Goal: Task Accomplishment & Management: Use online tool/utility

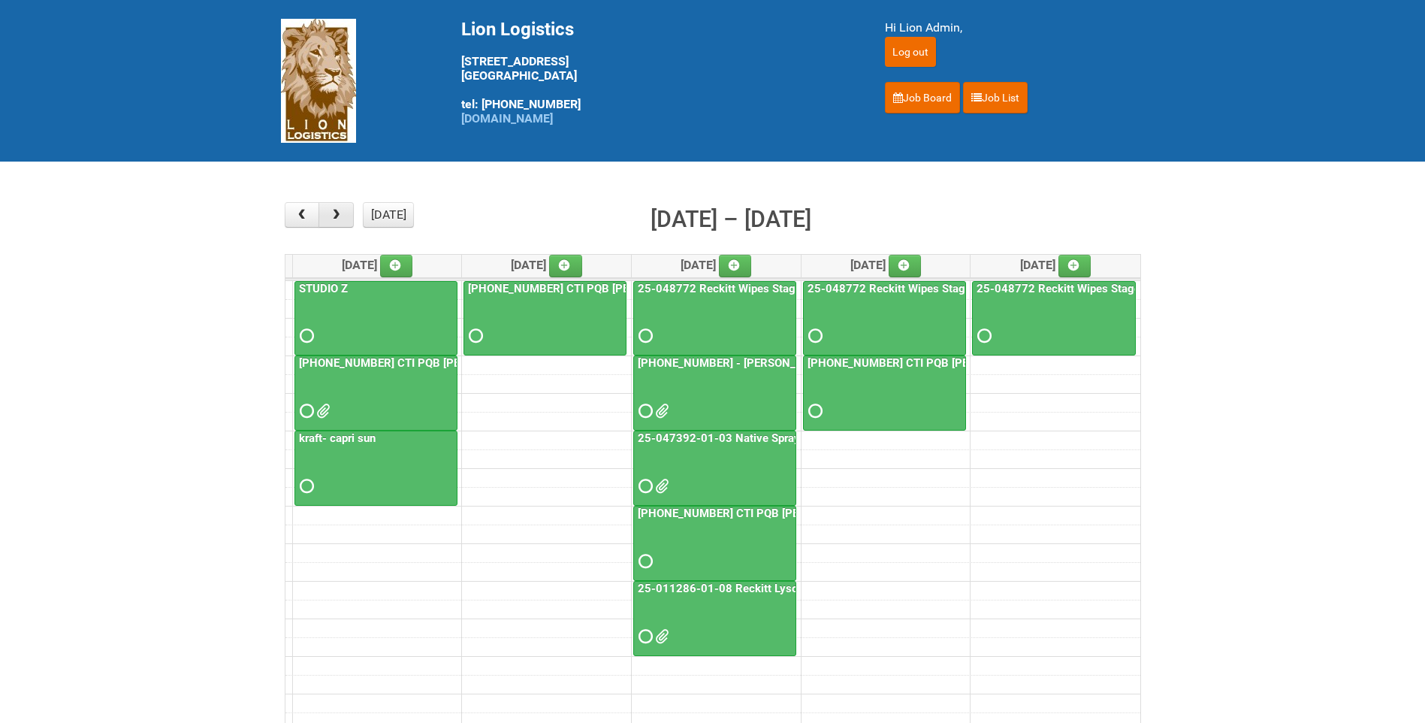
click at [335, 218] on span "button" at bounding box center [336, 215] width 14 height 12
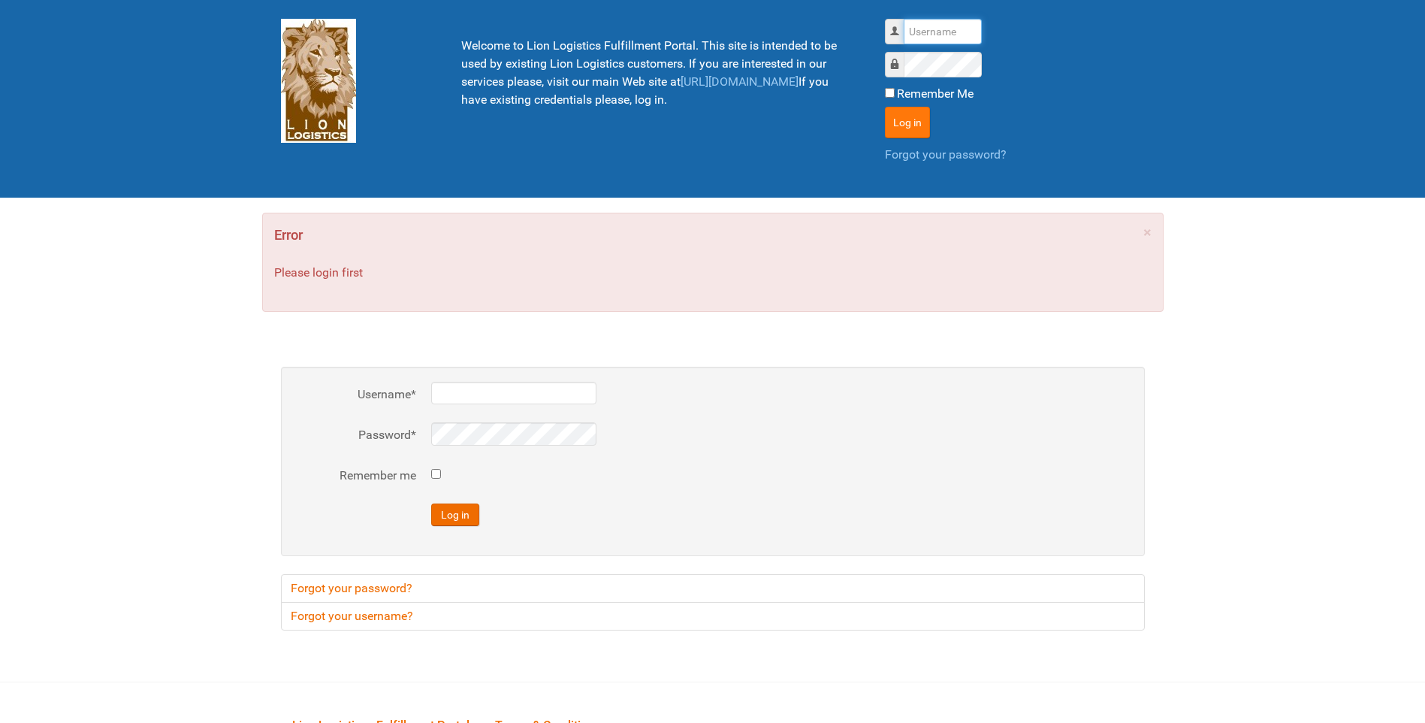
type input "lion"
click at [902, 110] on button "Log in" at bounding box center [907, 123] width 45 height 32
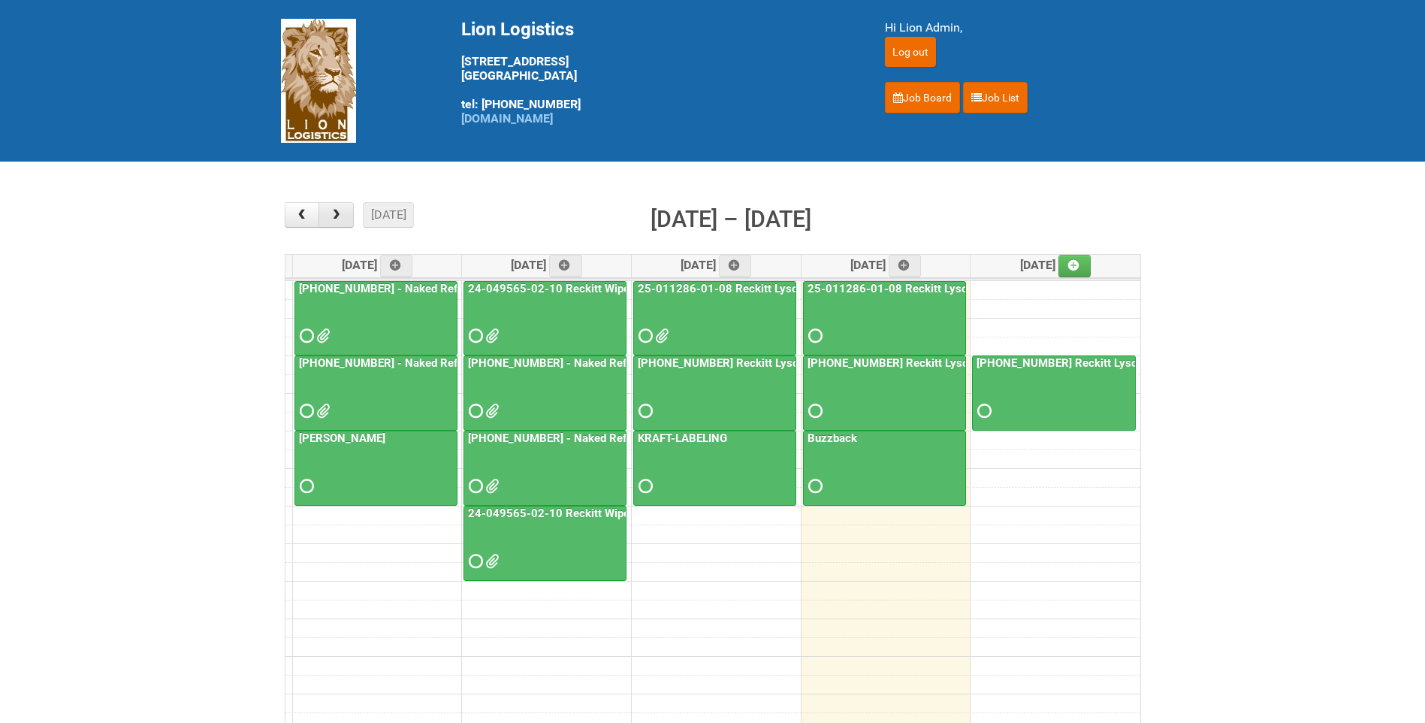
click at [343, 210] on span "button" at bounding box center [336, 215] width 14 height 12
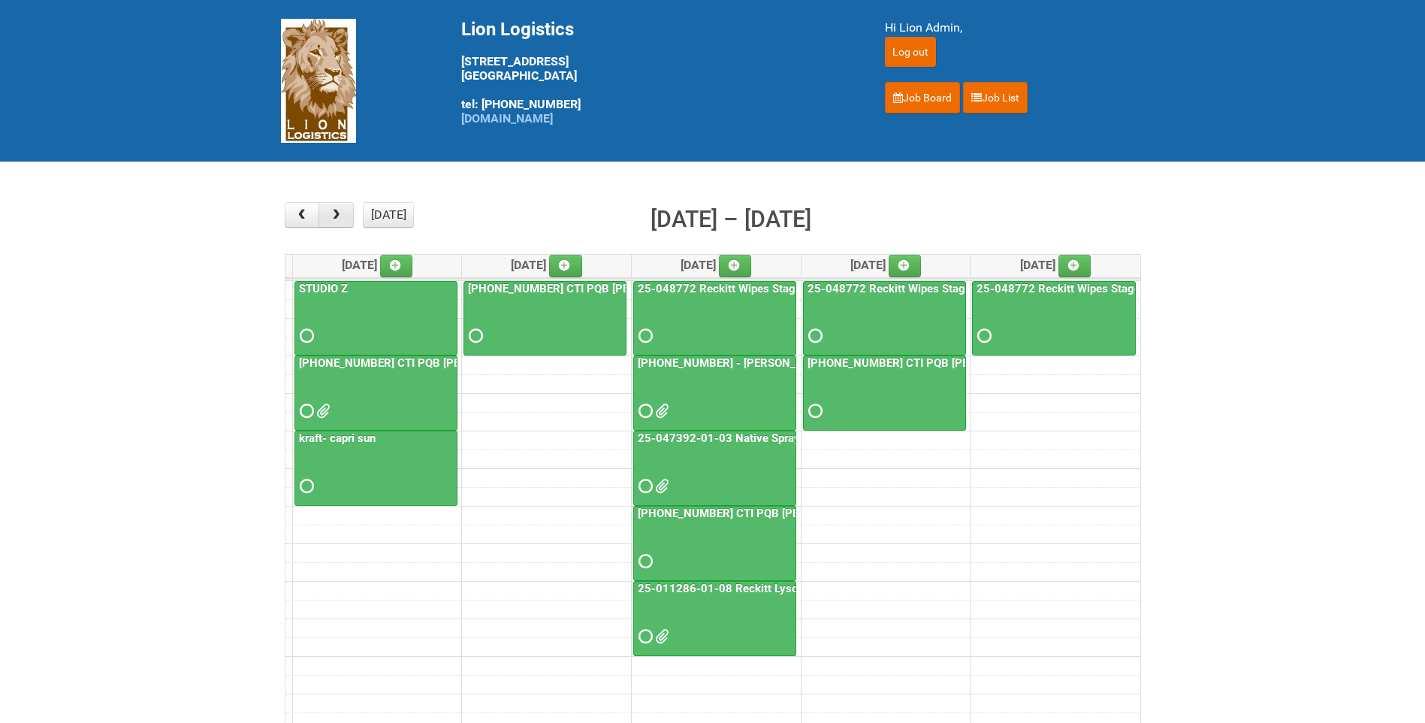
click at [341, 218] on span "button" at bounding box center [336, 215] width 14 height 12
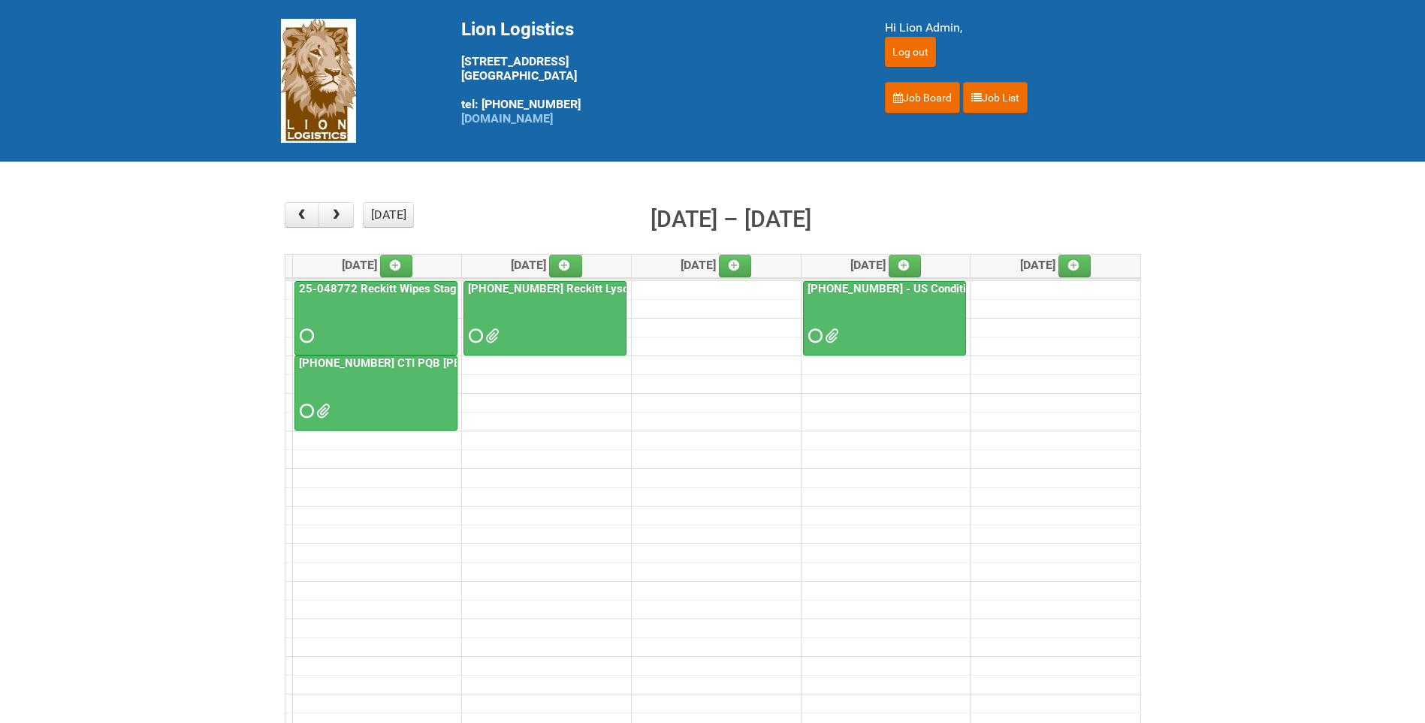
click at [327, 406] on span at bounding box center [321, 411] width 11 height 11
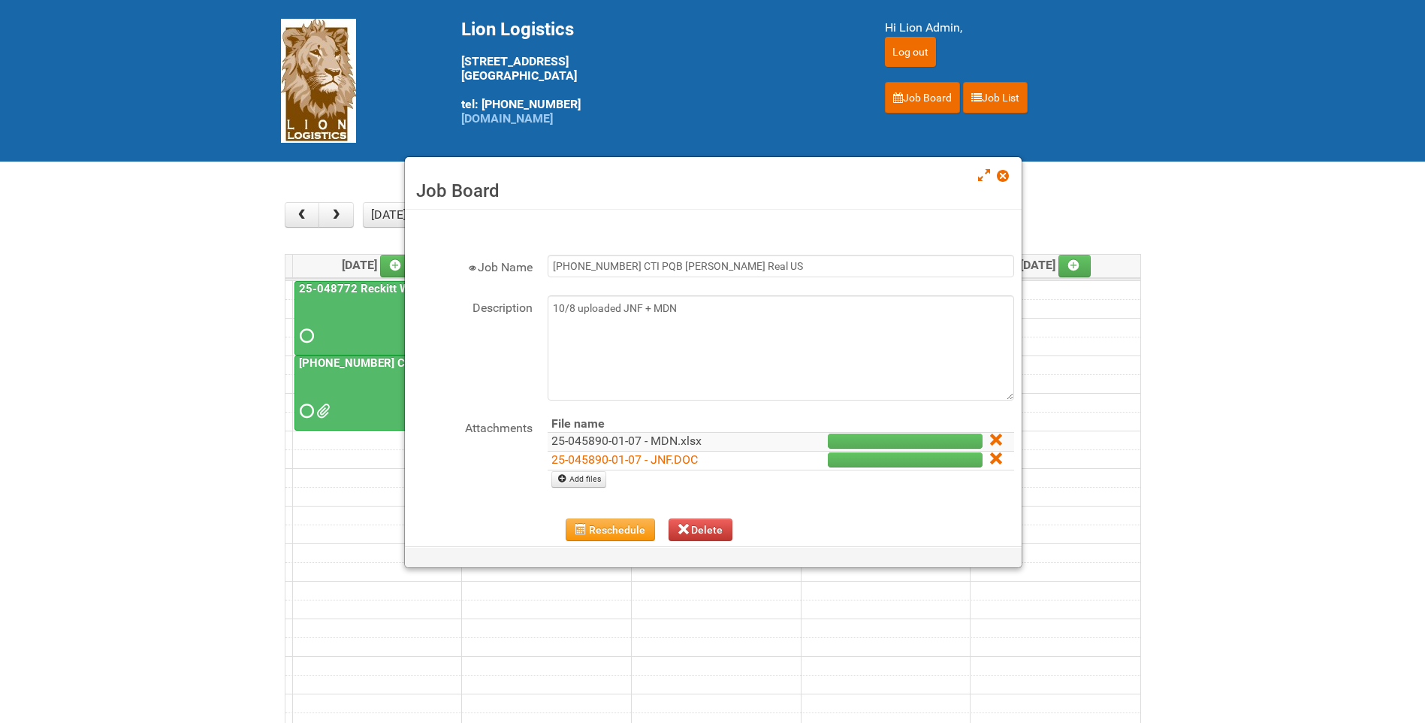
click at [599, 440] on link "25-045890-01-07 - MDN.xlsx" at bounding box center [627, 441] width 150 height 14
click at [598, 483] on link "Add files" at bounding box center [579, 479] width 55 height 17
type input "C:\fakepath\25-045890-01-07 - MDN 2.xlsx"
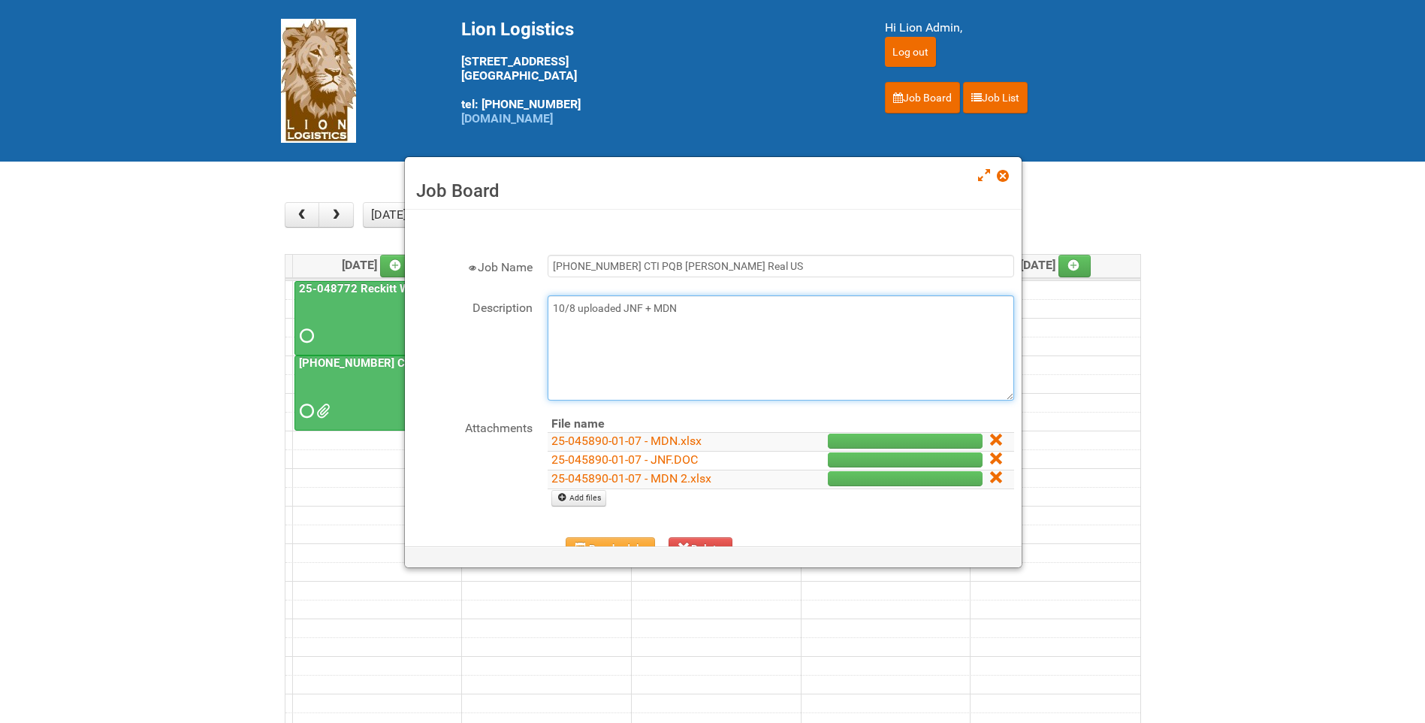
click at [719, 322] on textarea "10/8 uploaded JNF + MDN" at bounding box center [781, 347] width 467 height 105
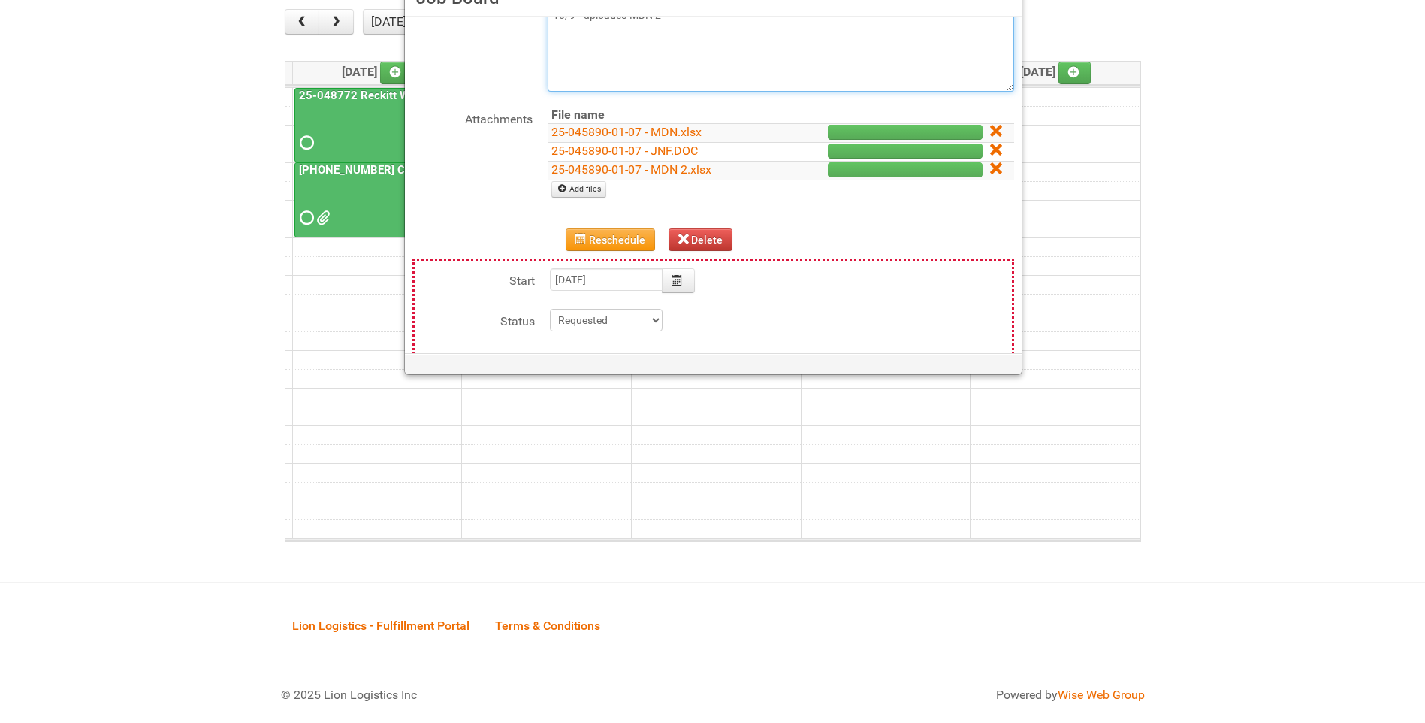
scroll to position [212, 0]
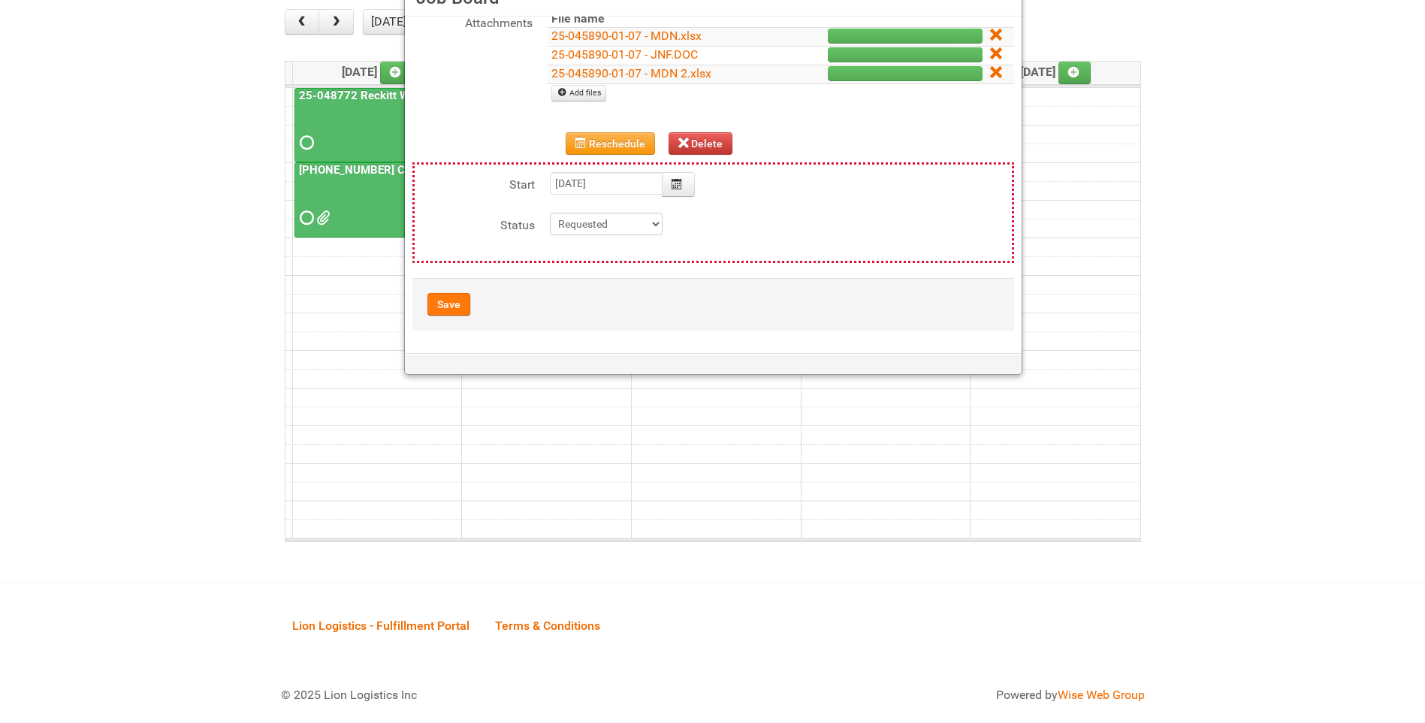
type textarea "10/8 uploaded JNF + MDN 10/9 --uploaded MDN 2"
click at [461, 302] on button "Save" at bounding box center [449, 304] width 43 height 23
type input "2025-10-20 11:00:00"
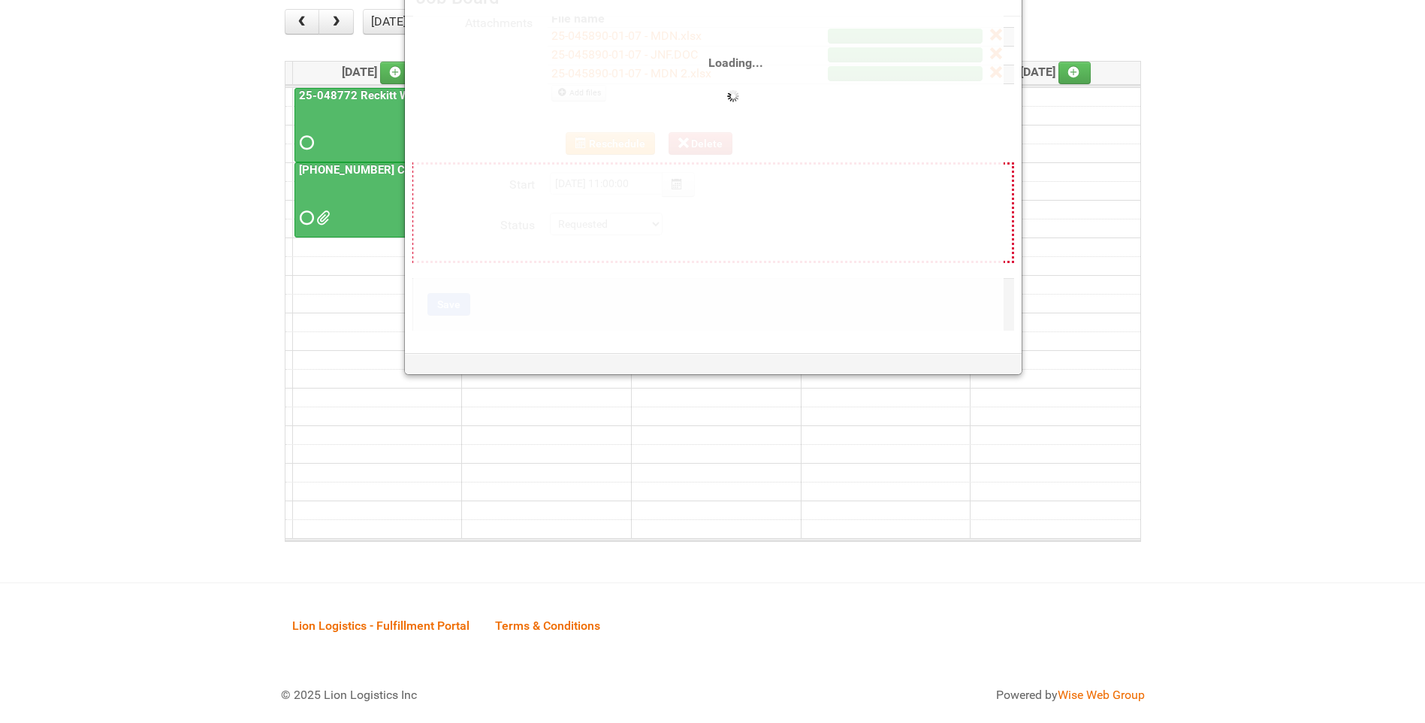
click at [1164, 212] on main "× ■ - My Jobs ■ - Other Jobs Add today month week Oct 20 – 24, 2025 Mon 10/20 T…" at bounding box center [712, 275] width 1425 height 614
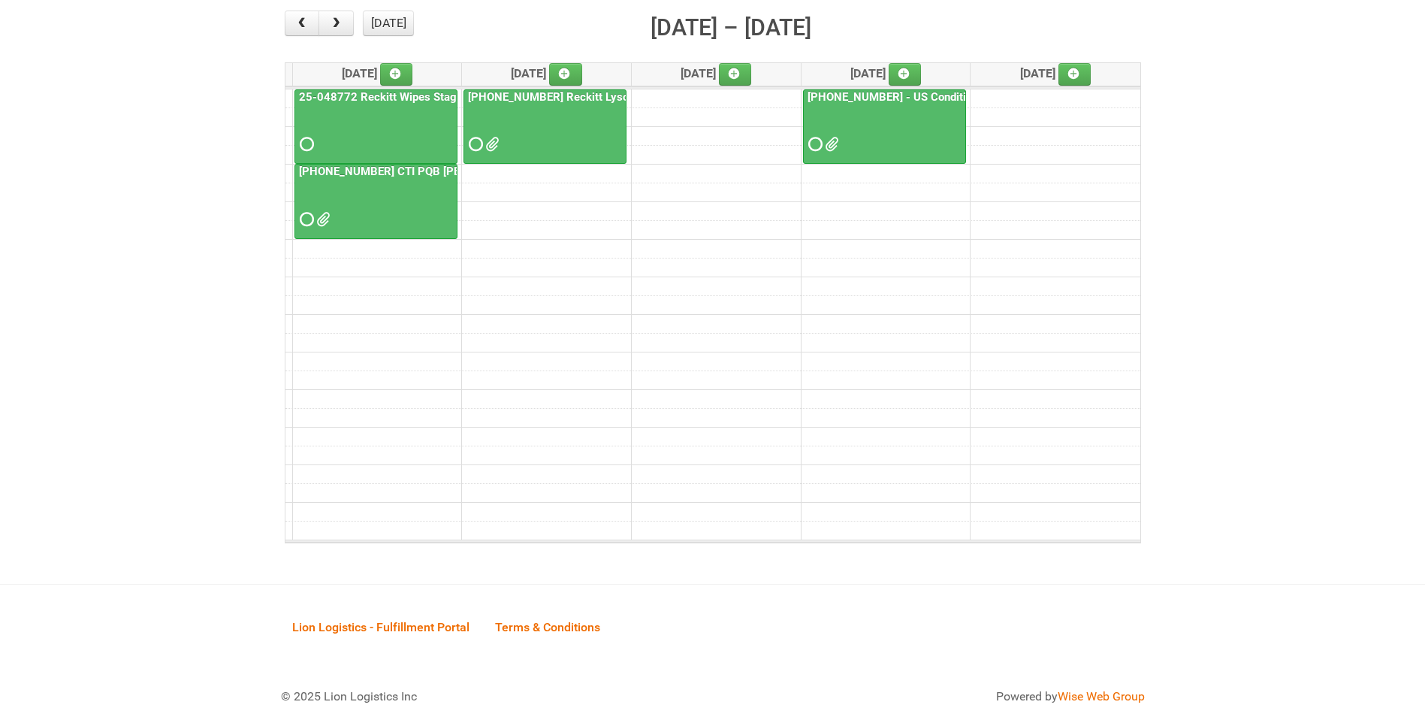
scroll to position [193, 0]
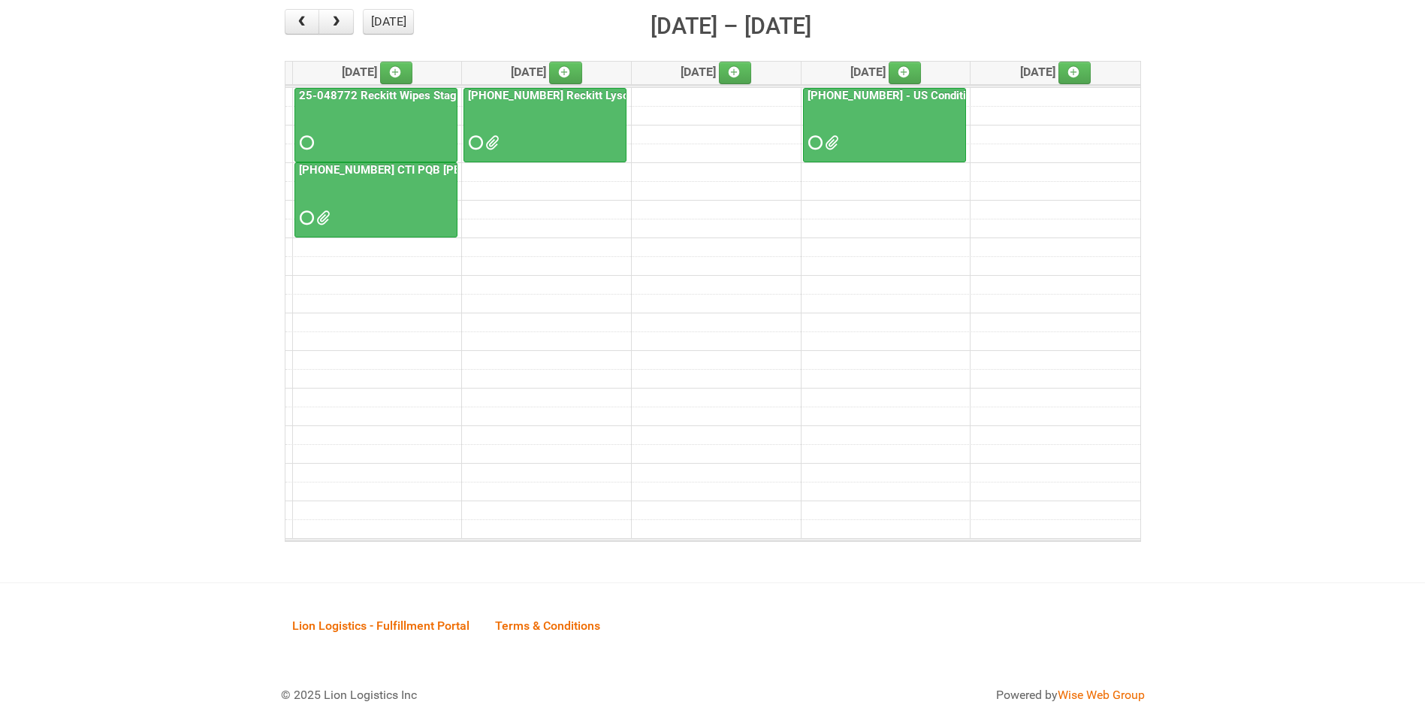
click at [421, 175] on link "25-045890-01 CTI PQB Hellmann's Real US" at bounding box center [436, 170] width 280 height 14
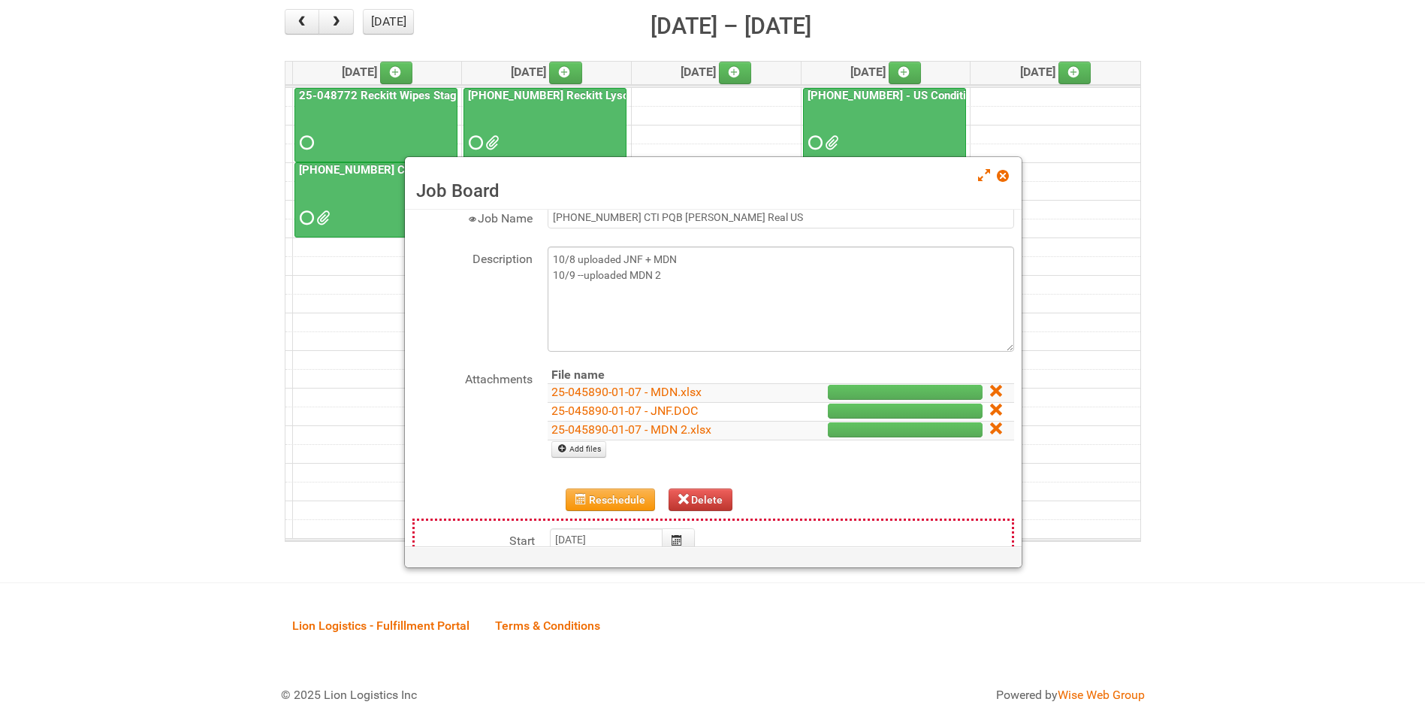
scroll to position [75, 0]
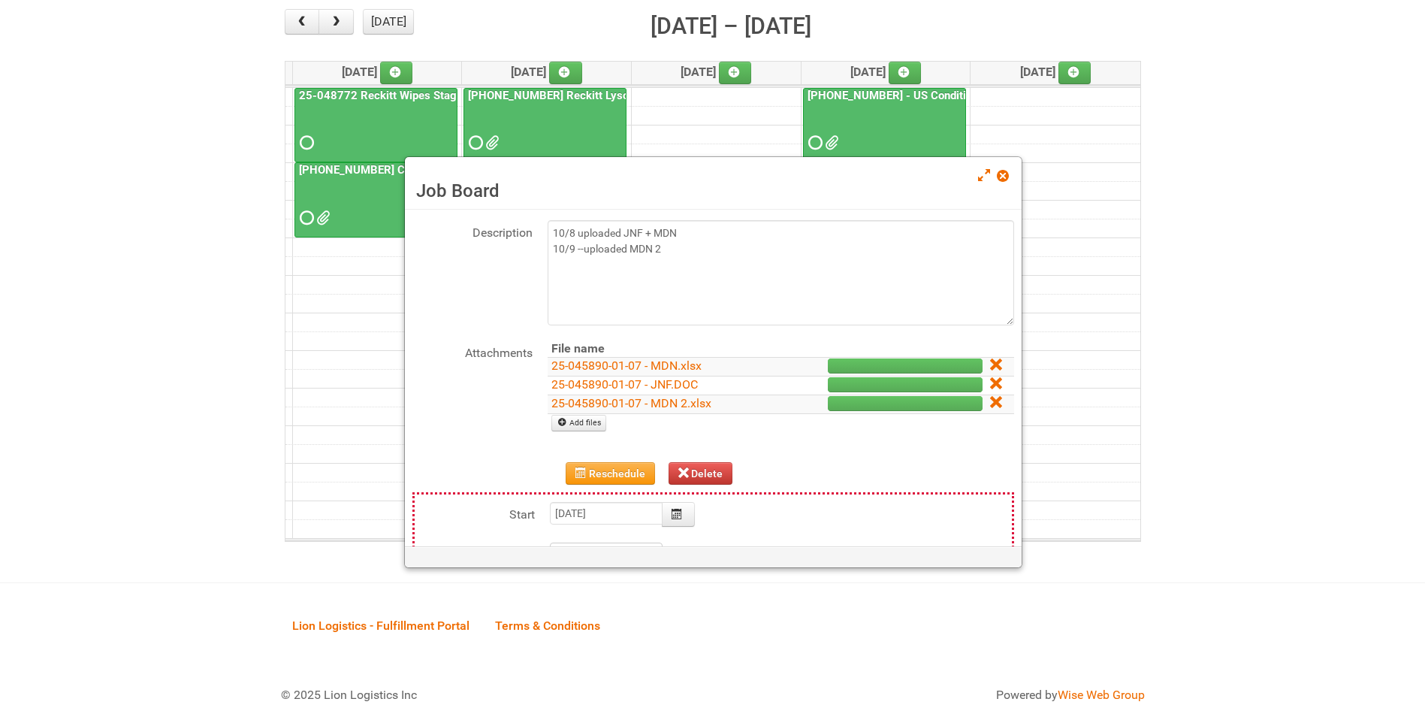
click at [629, 376] on td "25-045890-01-07 - JNF.DOC" at bounding box center [657, 385] width 218 height 19
click at [629, 379] on link "25-045890-01-07 - JNF.DOC" at bounding box center [625, 384] width 147 height 14
click at [1002, 172] on span at bounding box center [1002, 176] width 11 height 11
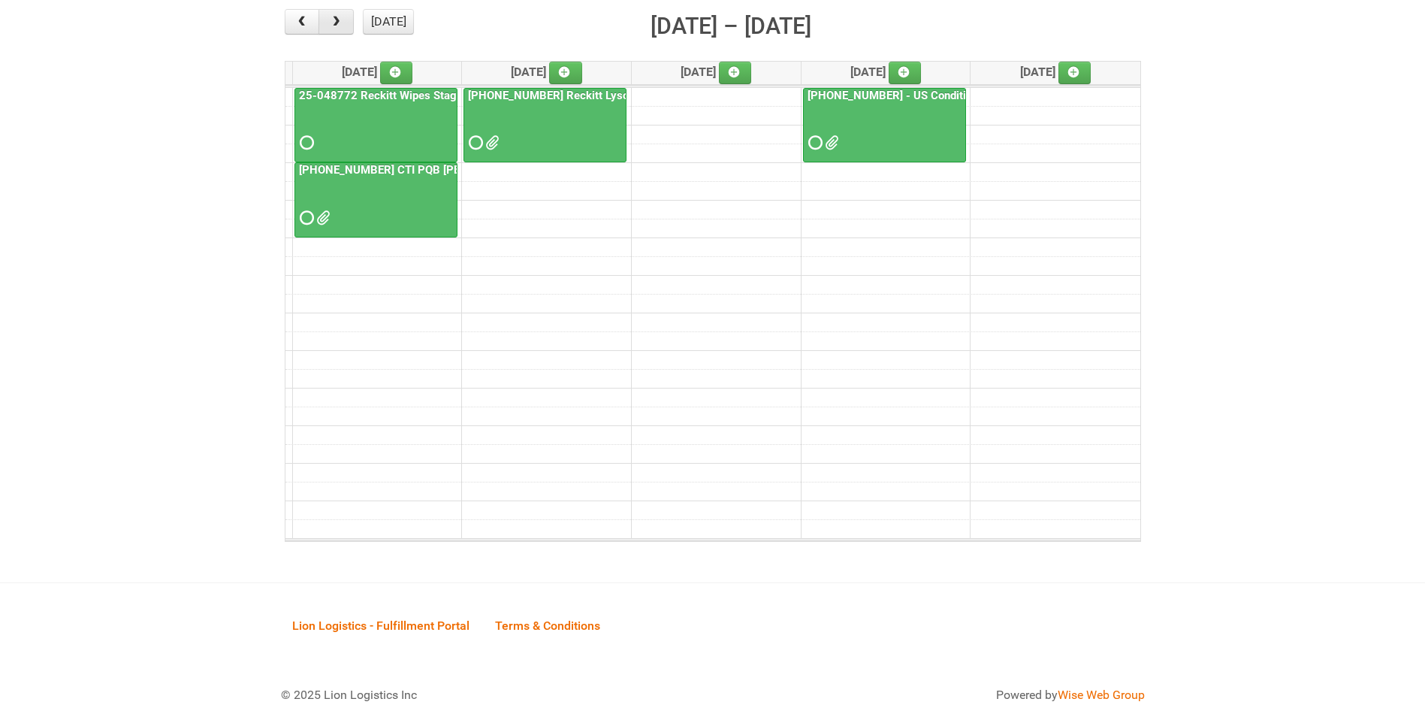
click at [338, 24] on span "button" at bounding box center [336, 22] width 14 height 12
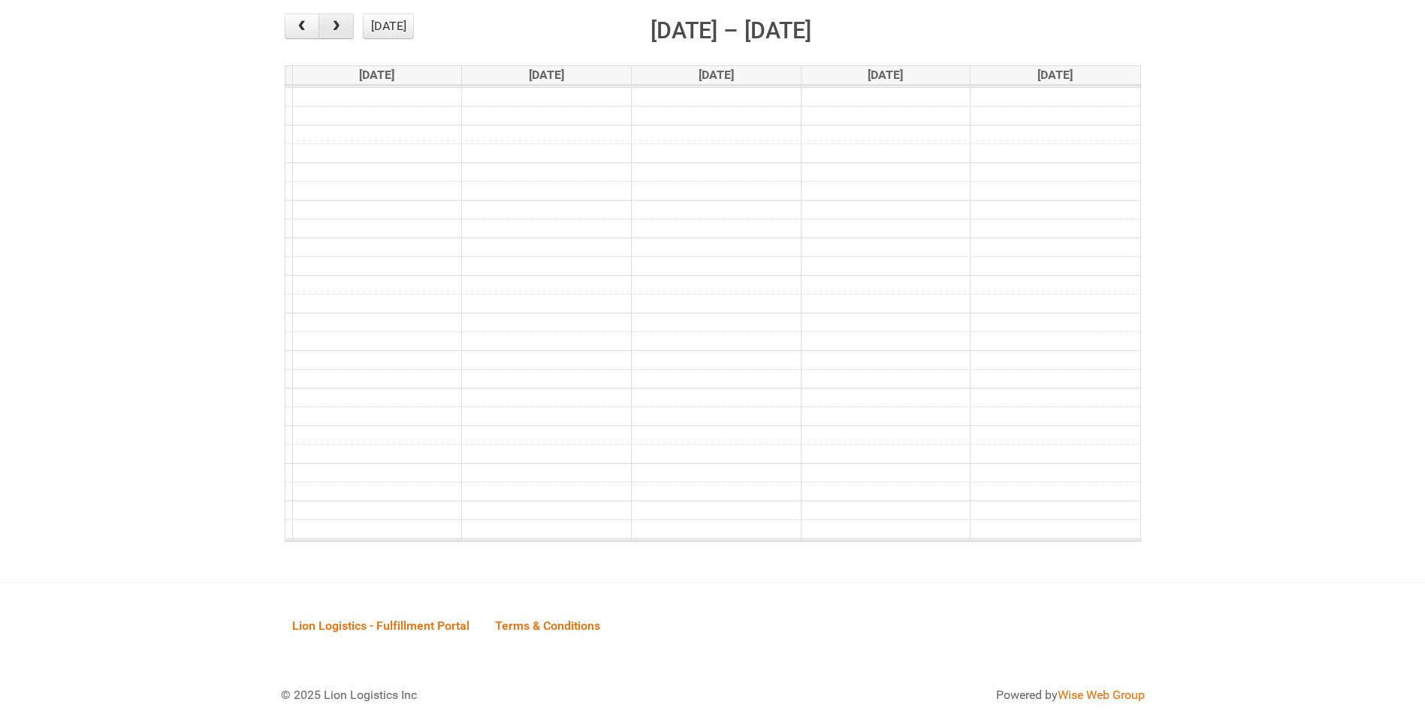
scroll to position [193, 0]
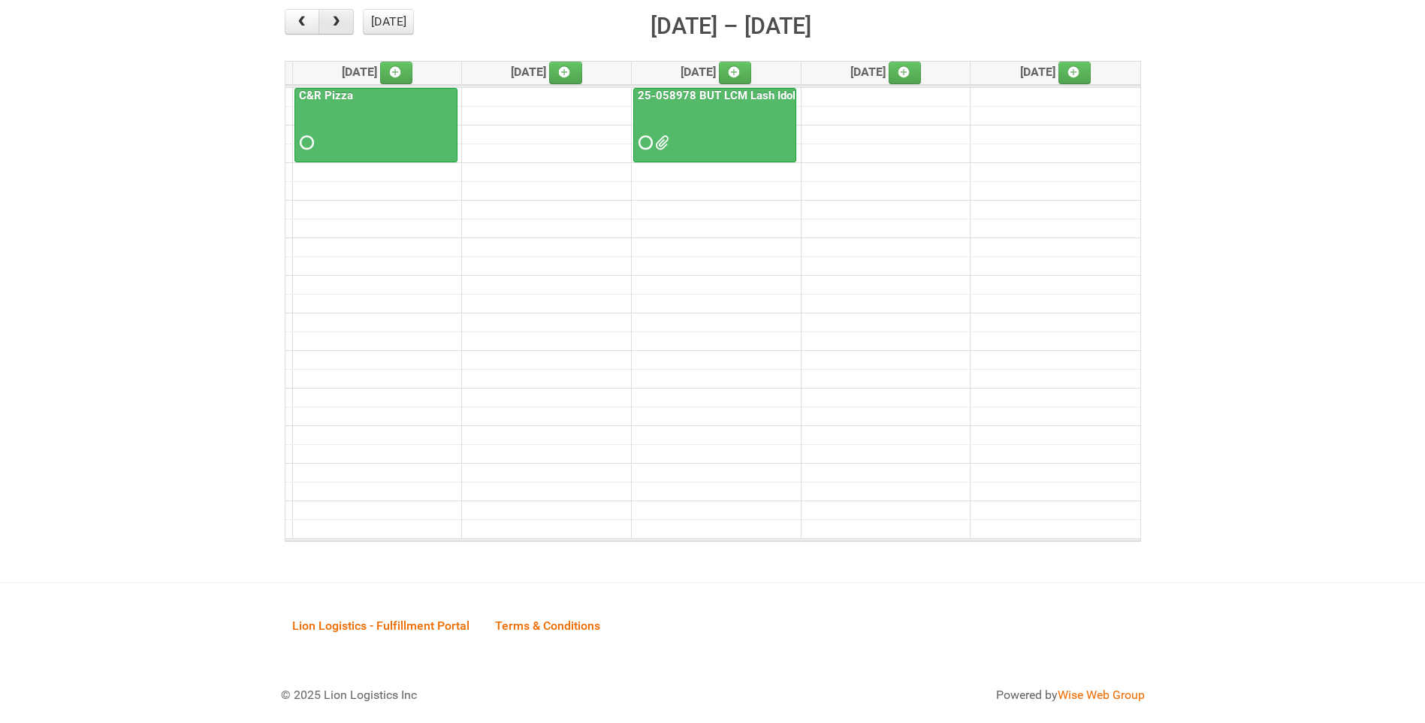
click at [338, 24] on span "button" at bounding box center [336, 22] width 14 height 12
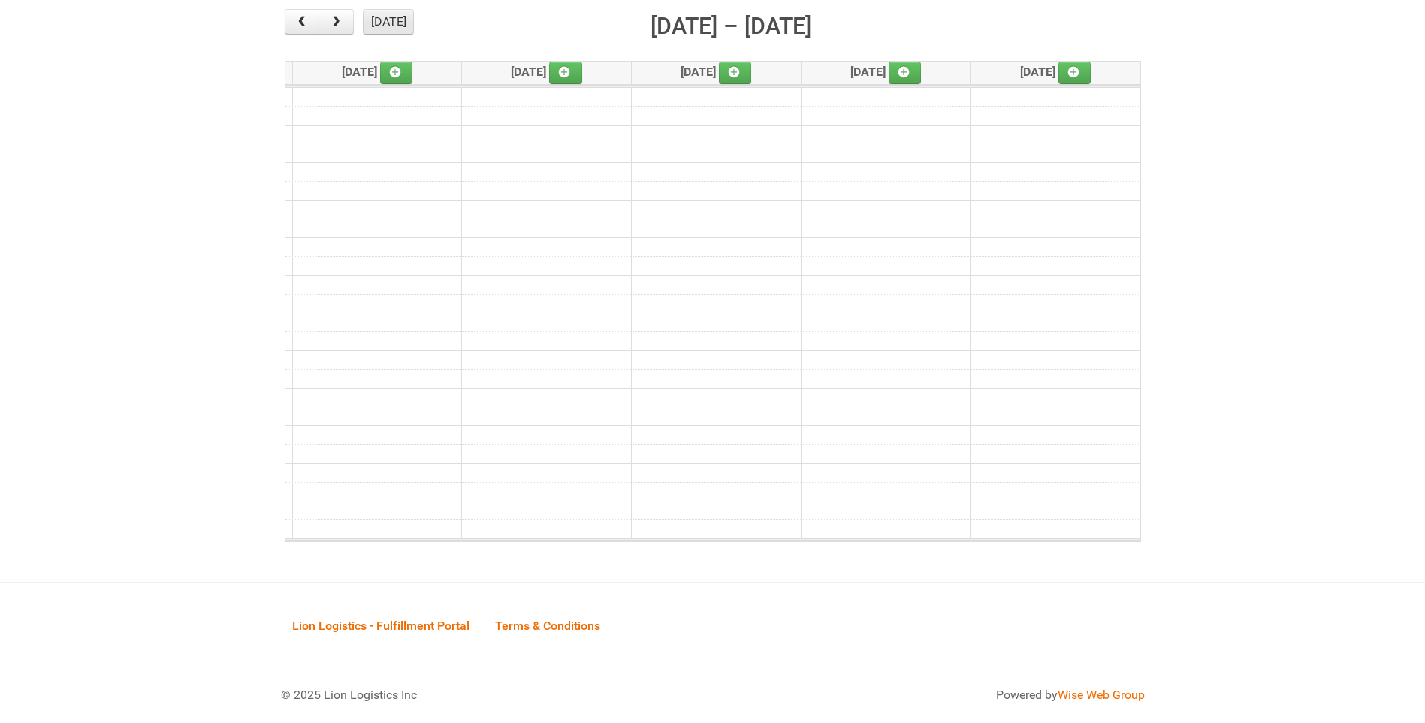
click at [401, 25] on button "[DATE]" at bounding box center [388, 22] width 51 height 26
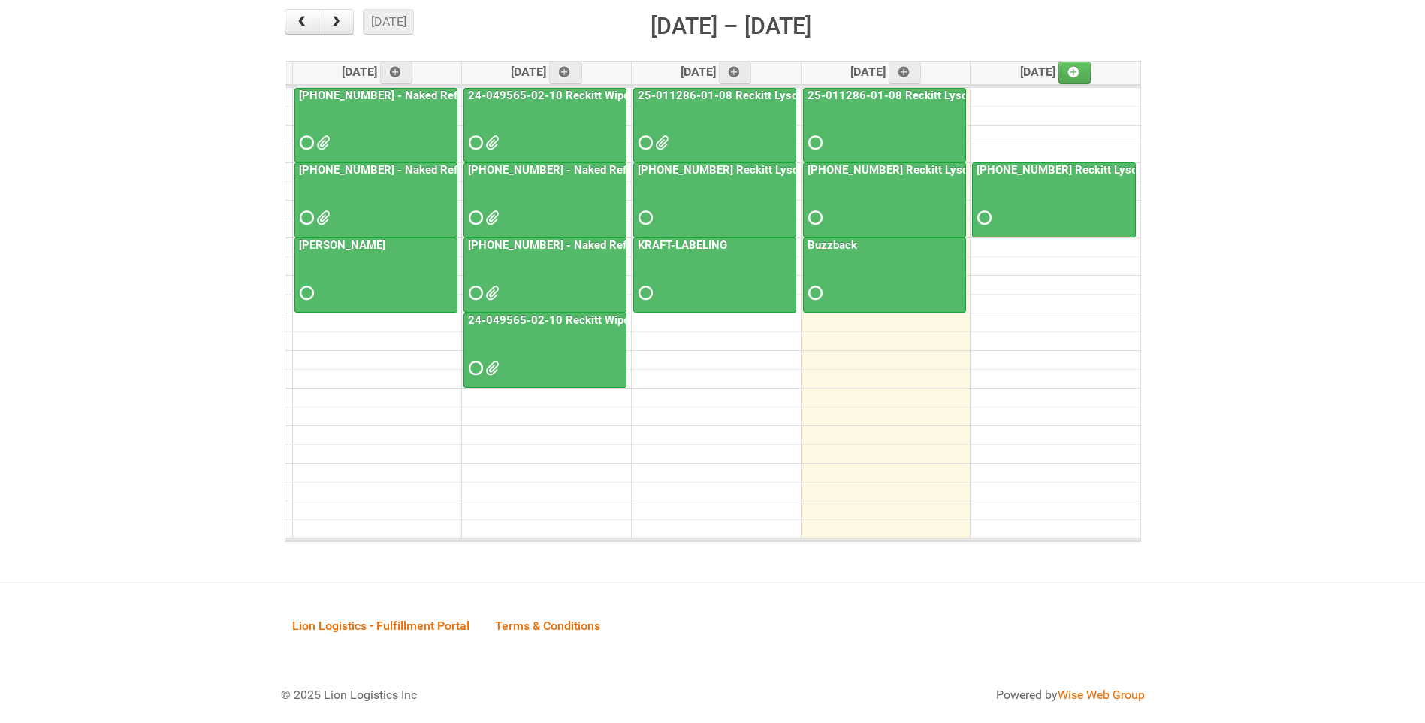
click at [494, 213] on span at bounding box center [490, 218] width 11 height 11
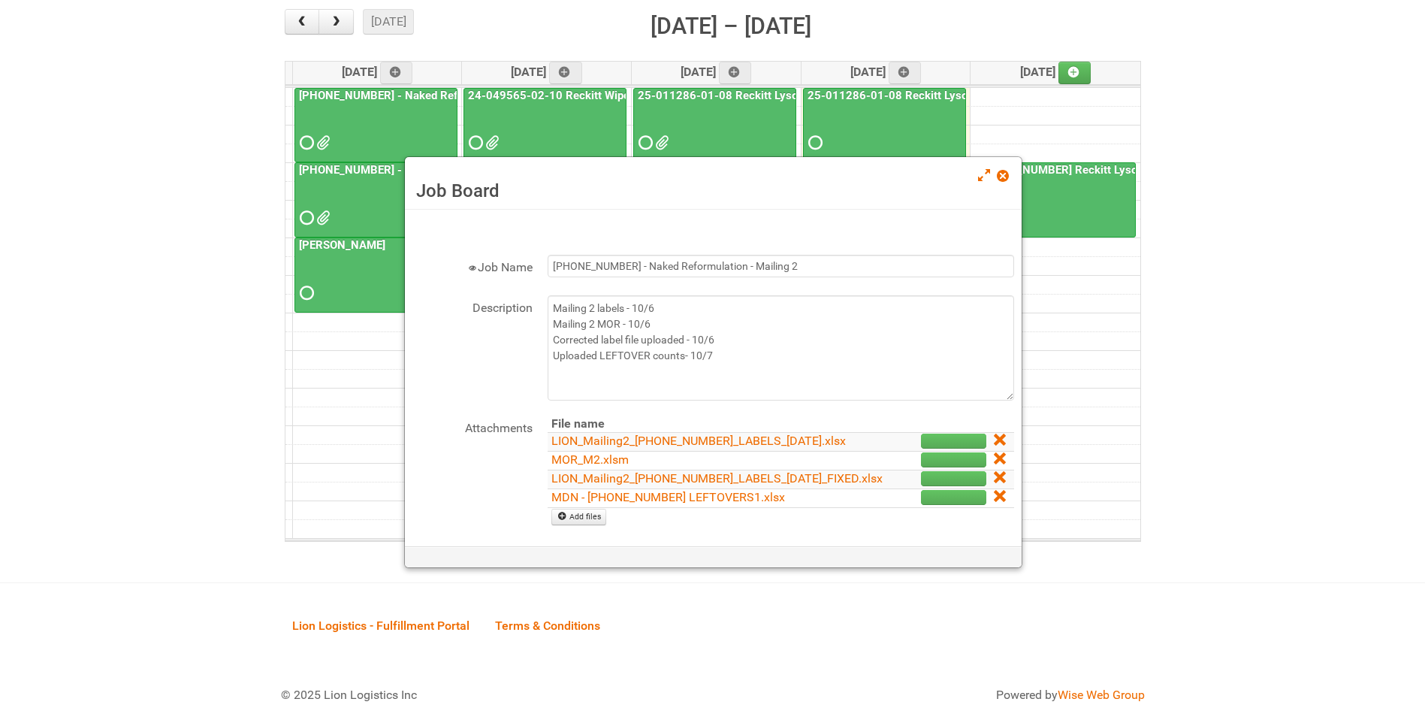
click at [687, 503] on input "file" at bounding box center [775, 485] width 455 height 138
click at [679, 497] on input "file" at bounding box center [775, 485] width 455 height 138
click at [1004, 173] on span at bounding box center [1002, 176] width 11 height 11
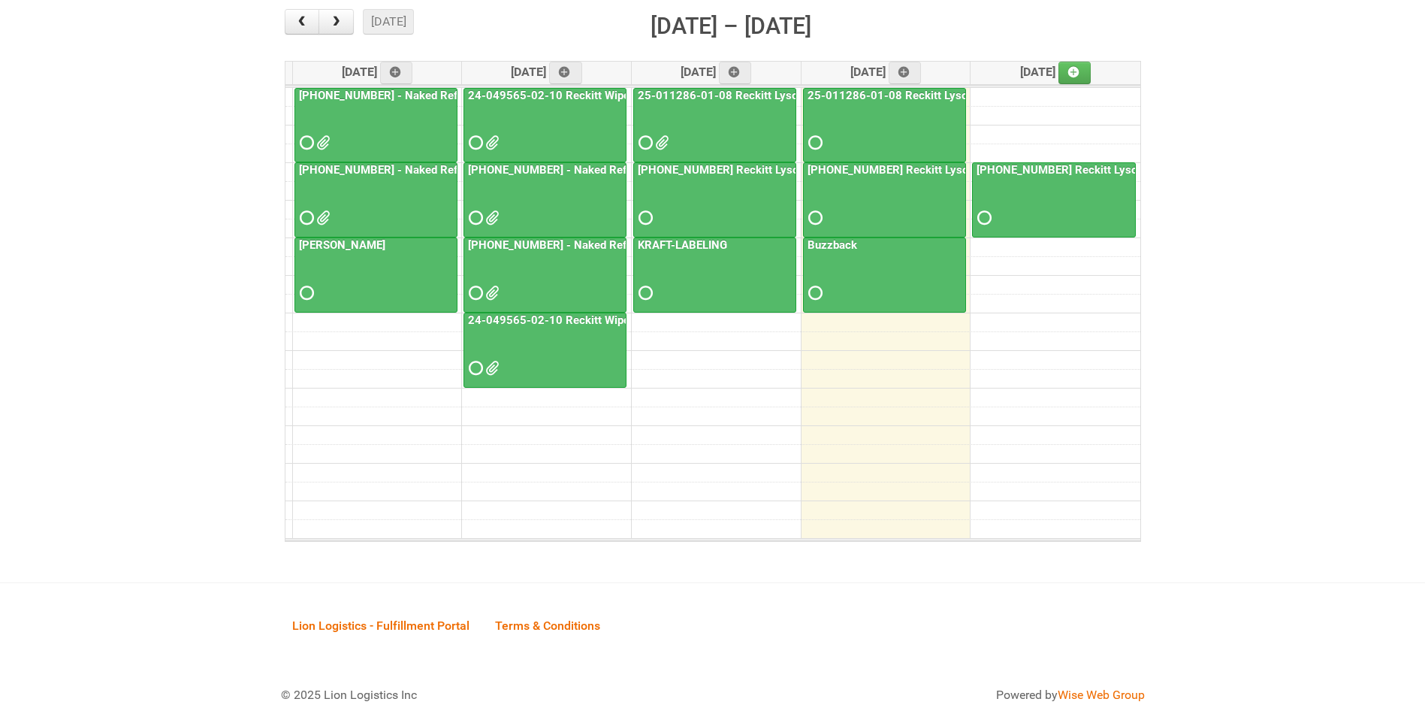
click at [499, 252] on link "25-055556-01 - Naked Reformulation Mailing 2 PHOTOS" at bounding box center [622, 245] width 315 height 14
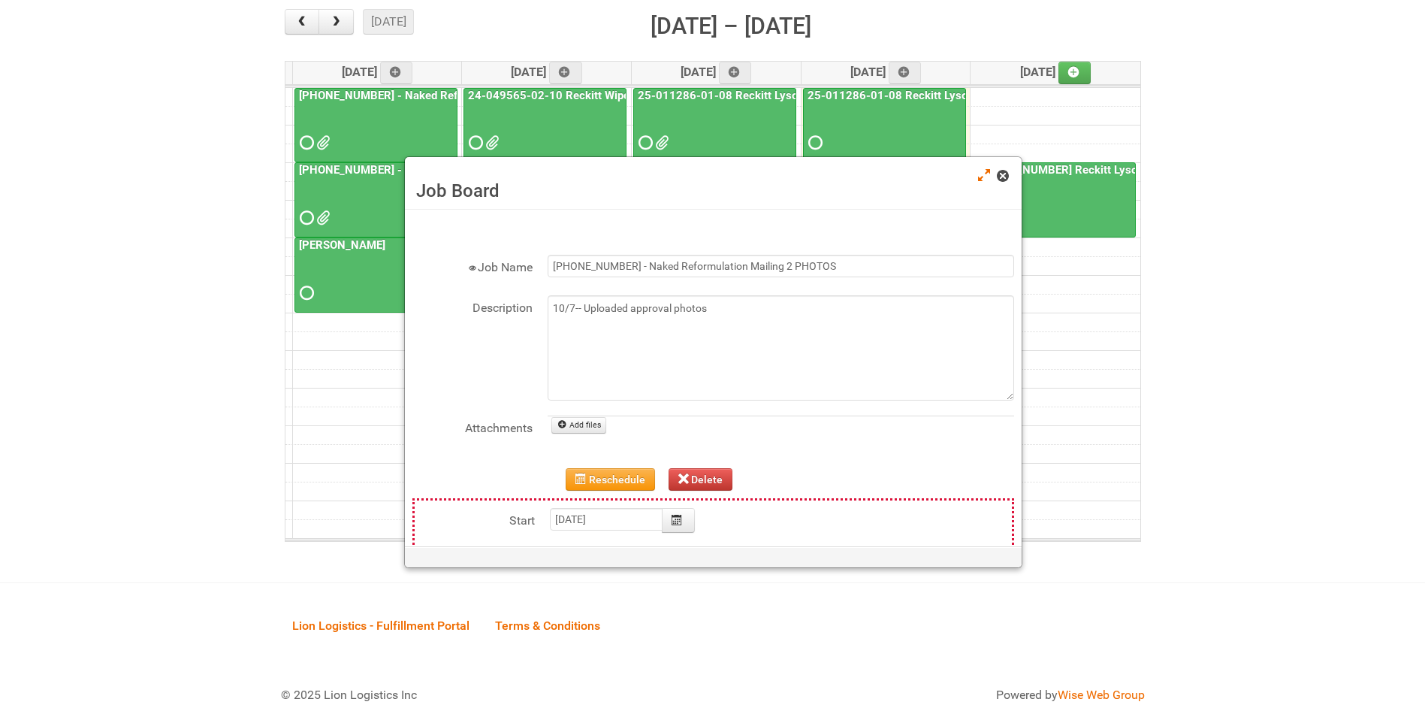
click at [1002, 181] on span at bounding box center [1002, 176] width 11 height 11
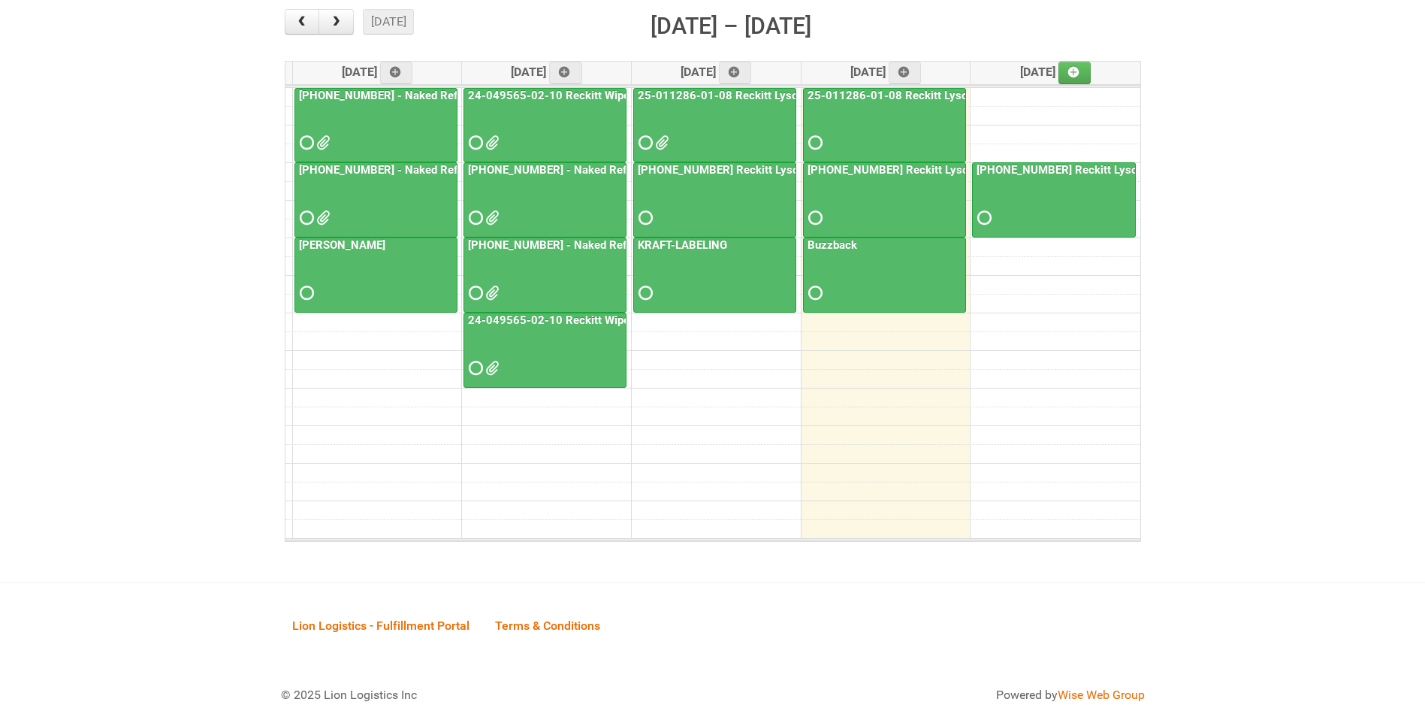
click at [579, 191] on div at bounding box center [545, 204] width 160 height 49
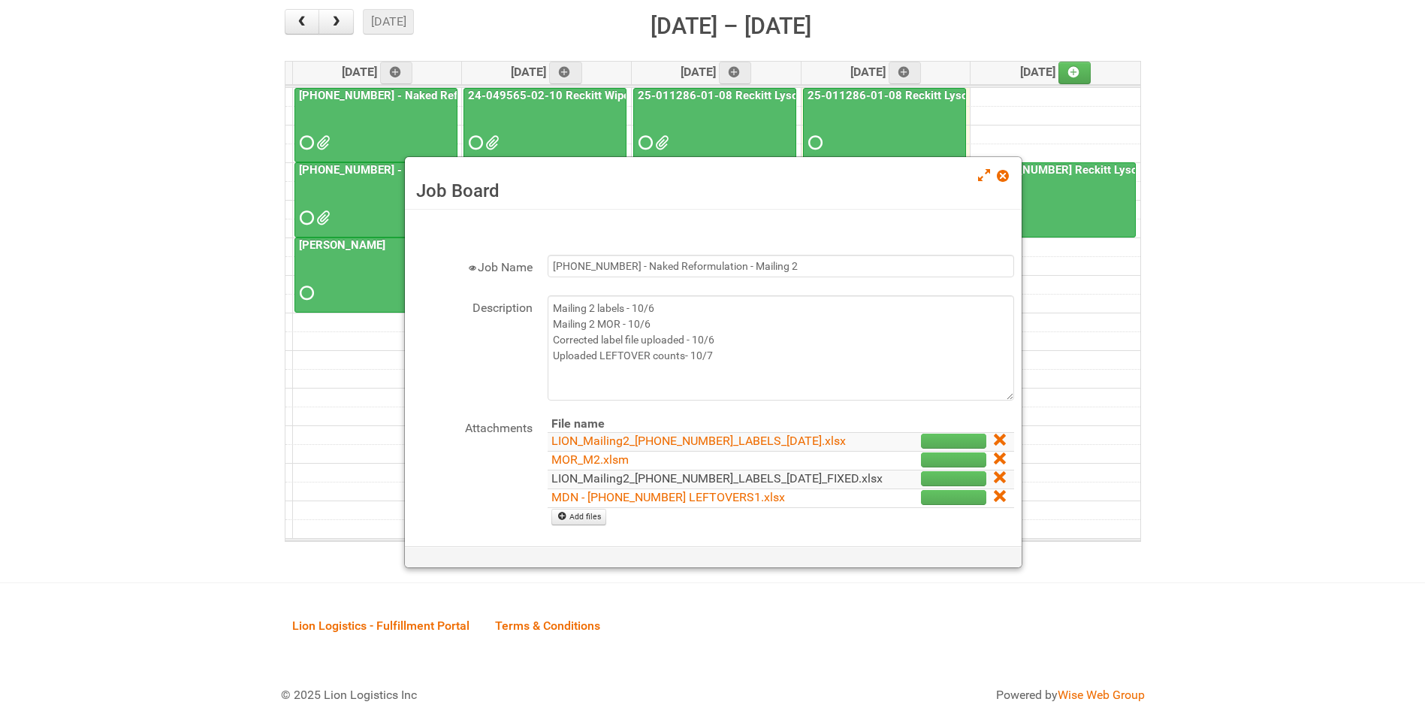
click at [661, 485] on link "LION_Mailing2_25-055556-01_LABELS_06Oct25_FIXED.xlsx" at bounding box center [717, 478] width 331 height 14
click at [1005, 179] on span at bounding box center [1002, 176] width 11 height 11
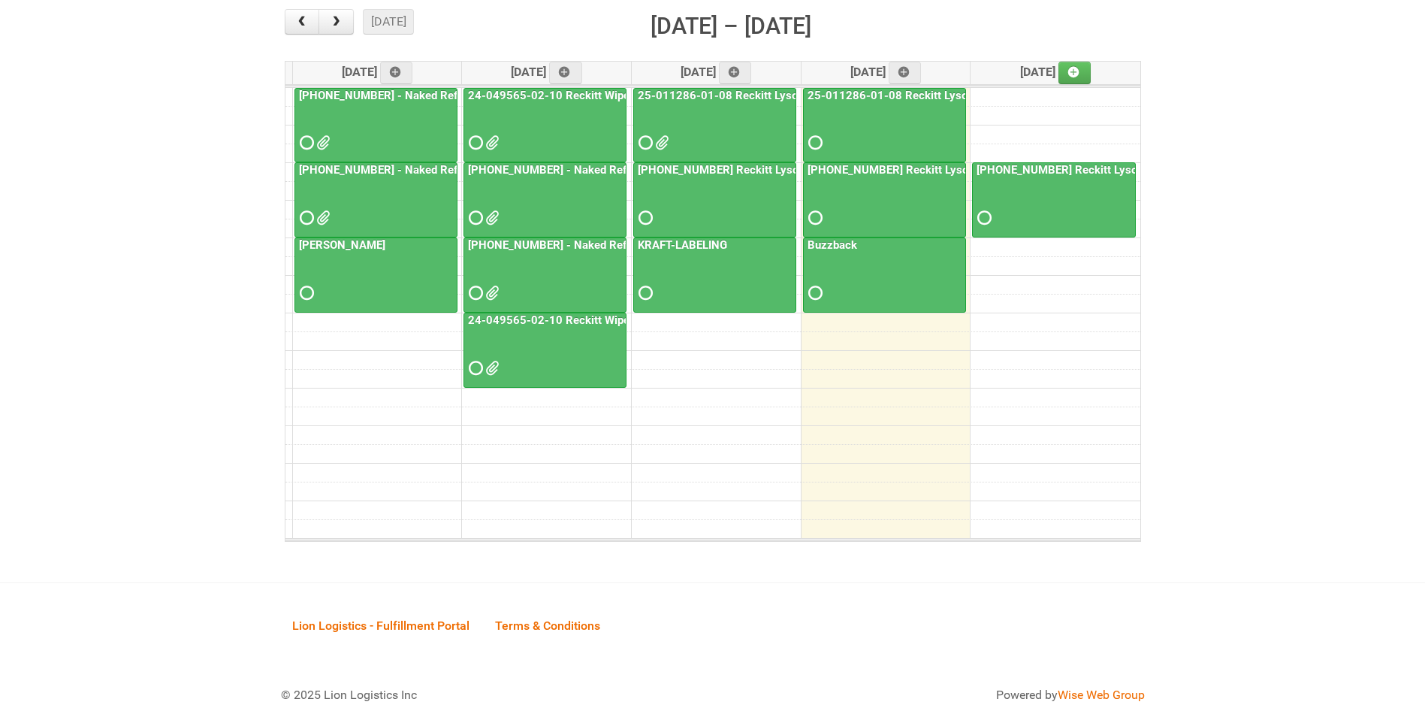
click at [314, 131] on div at bounding box center [376, 129] width 160 height 49
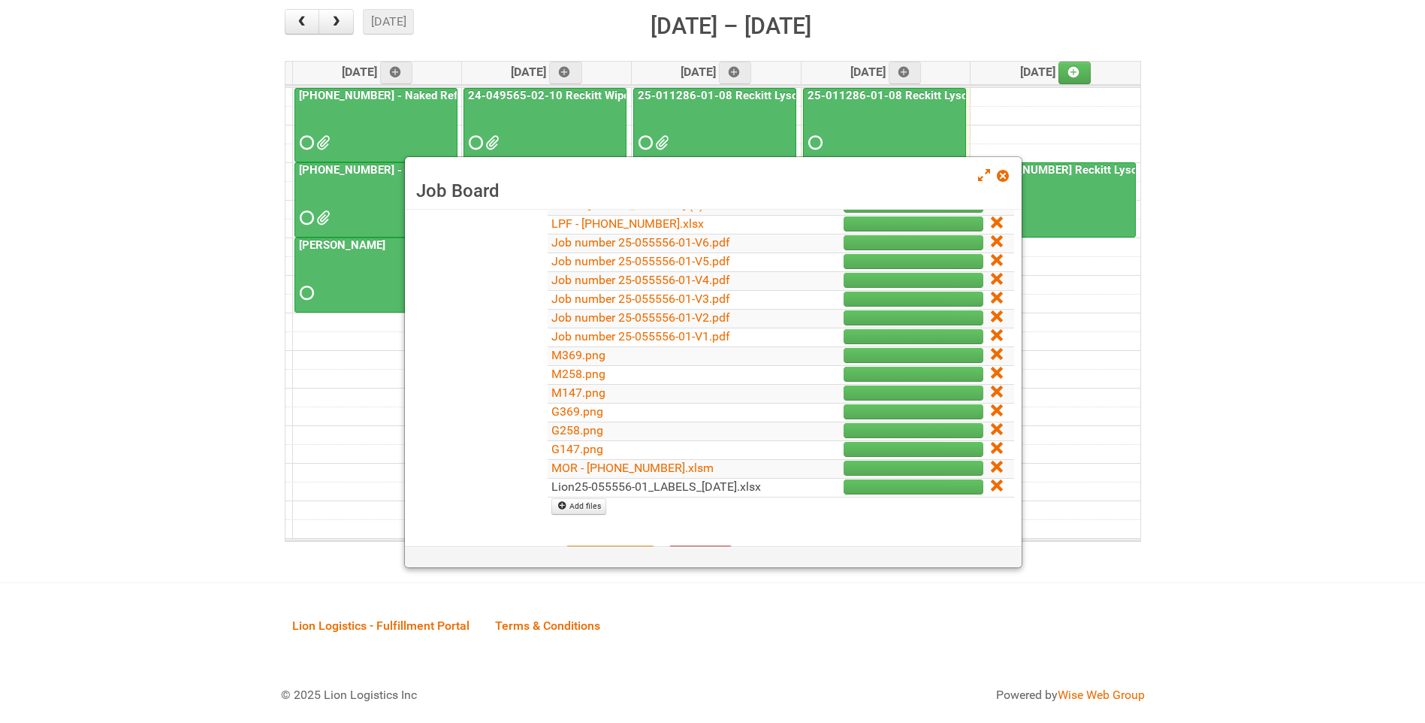
scroll to position [301, 0]
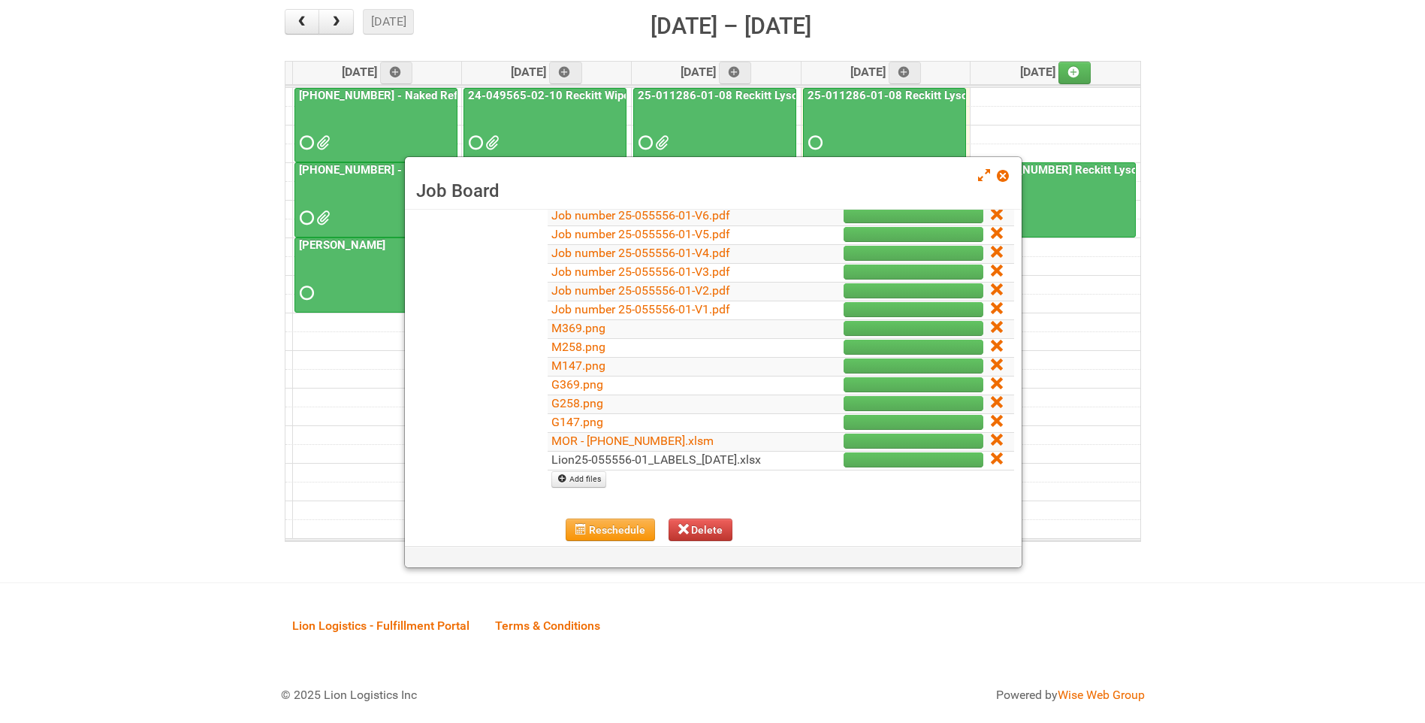
click at [681, 458] on link "Lion25-055556-01_LABELS_03Oct25.xlsx" at bounding box center [657, 459] width 210 height 14
click at [1009, 174] on link at bounding box center [1004, 177] width 14 height 18
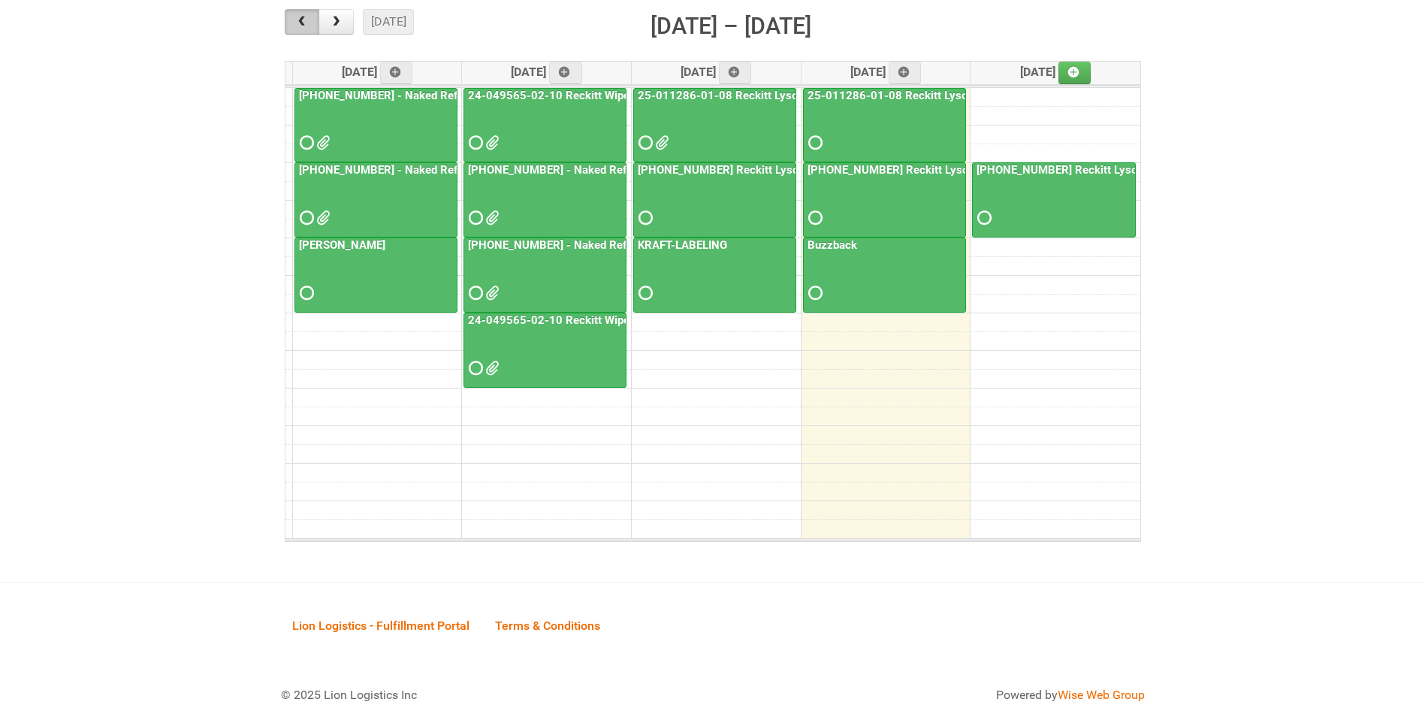
click at [308, 20] on span "button" at bounding box center [302, 22] width 14 height 12
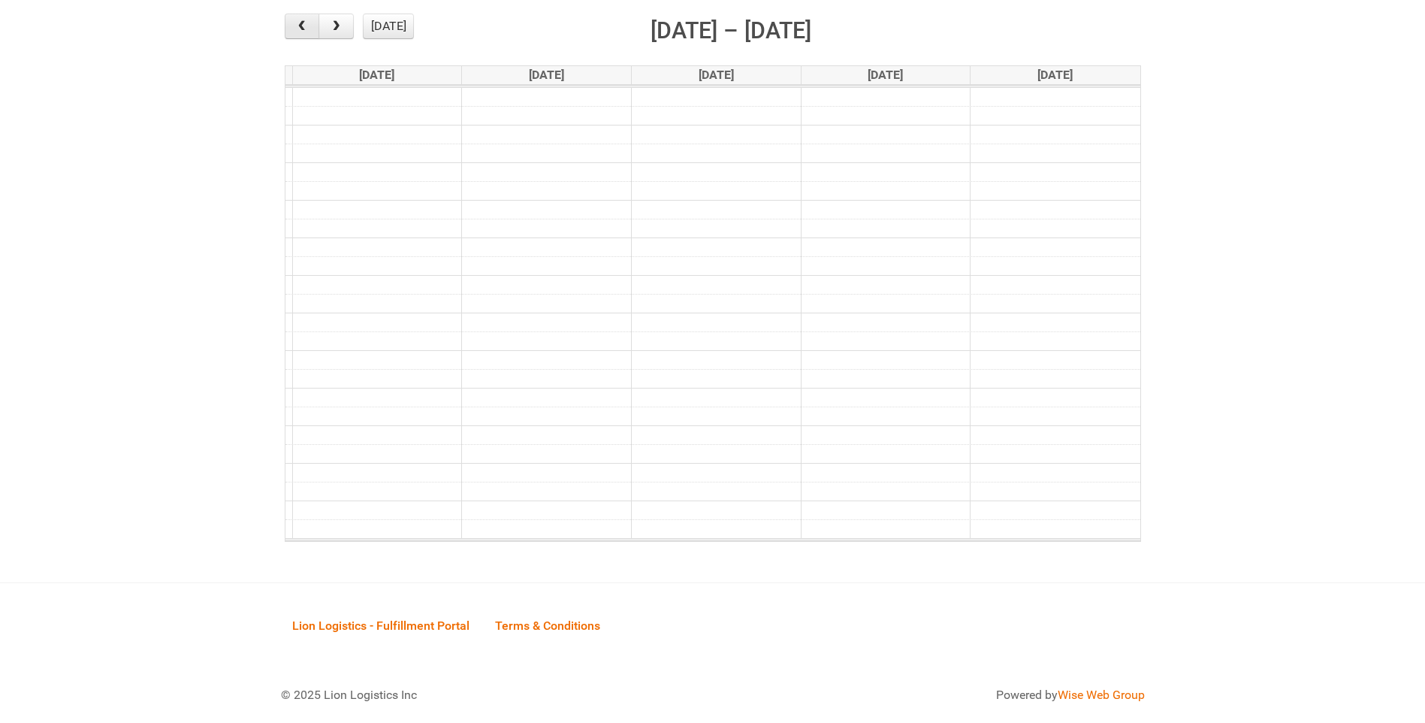
scroll to position [193, 0]
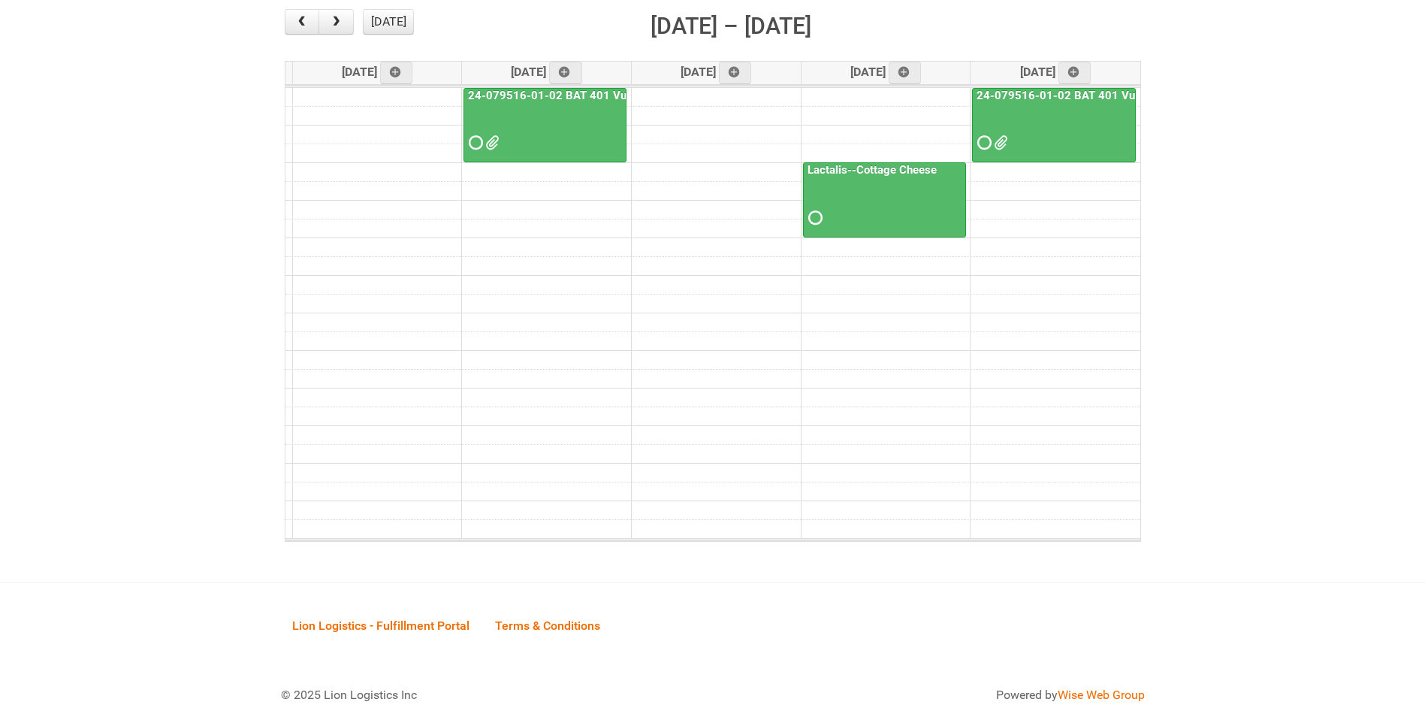
click at [1005, 144] on span at bounding box center [999, 143] width 11 height 11
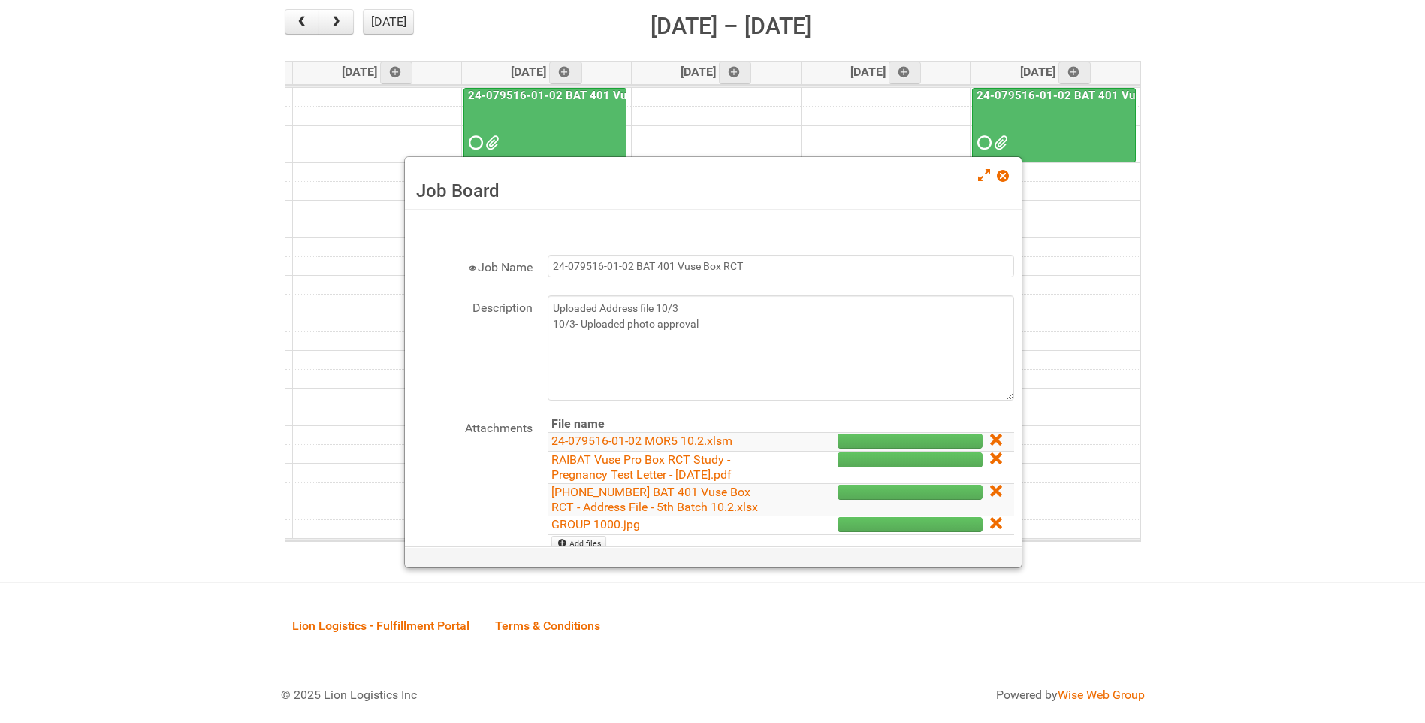
click at [707, 499] on td "24-079516-01 BAT 401 Vuse Box RCT - Address File - 5th Batch 10.2.xlsx" at bounding box center [663, 500] width 231 height 32
click at [670, 462] on link "RAIBAT Vuse Pro Box RCT Study - Pregnancy Test Letter - 11JUL2025.pdf" at bounding box center [642, 466] width 180 height 29
click at [636, 504] on link "24-079516-01 BAT 401 Vuse Box RCT - Address File - 5th Batch 10.2.xlsx" at bounding box center [655, 499] width 207 height 29
click at [1001, 174] on span at bounding box center [1002, 176] width 11 height 11
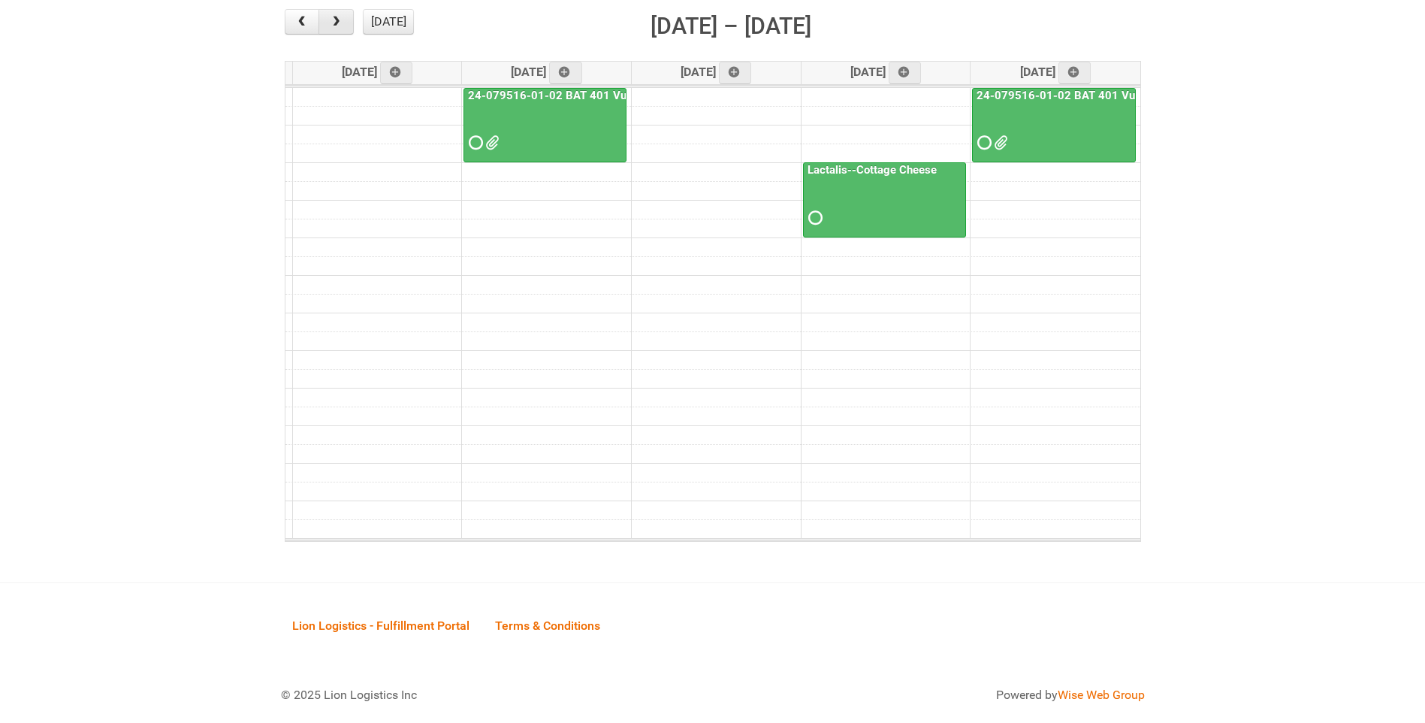
click at [329, 18] on span "button" at bounding box center [336, 22] width 14 height 12
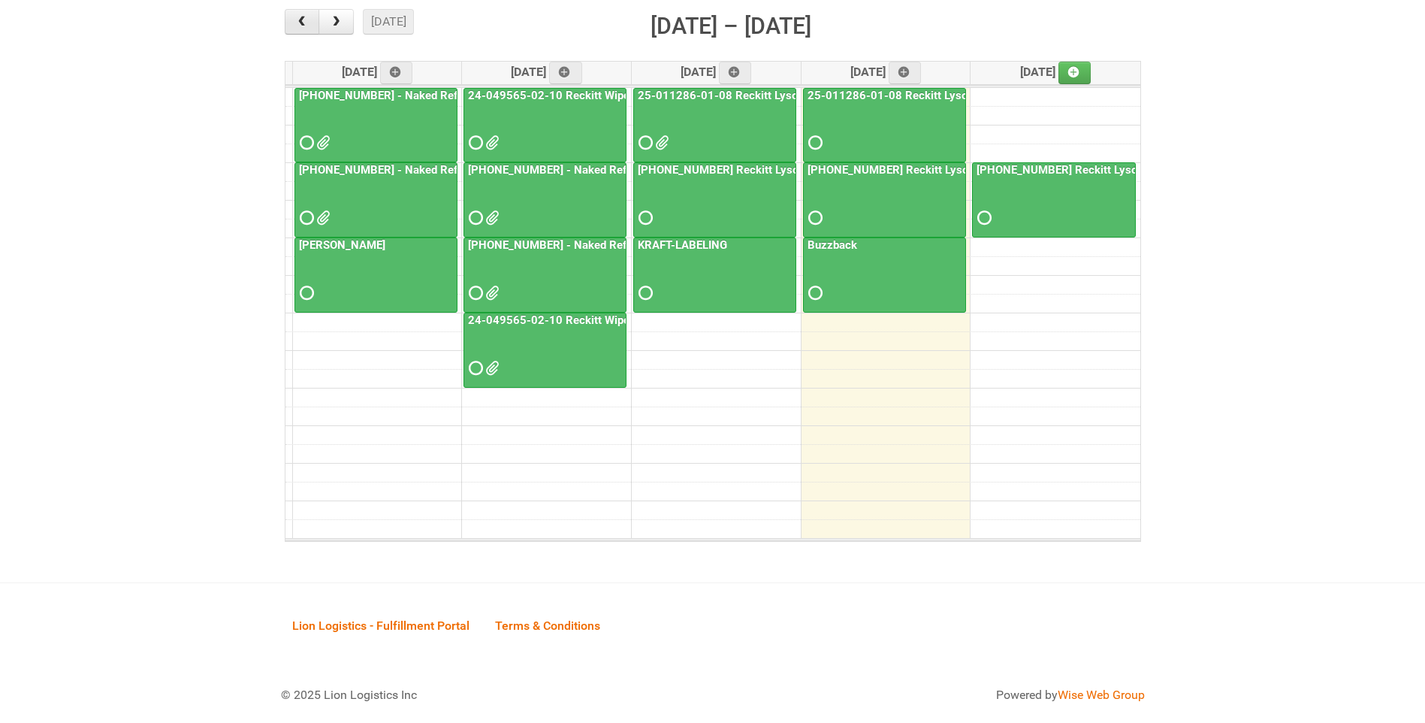
click at [310, 16] on button "button" at bounding box center [302, 22] width 35 height 26
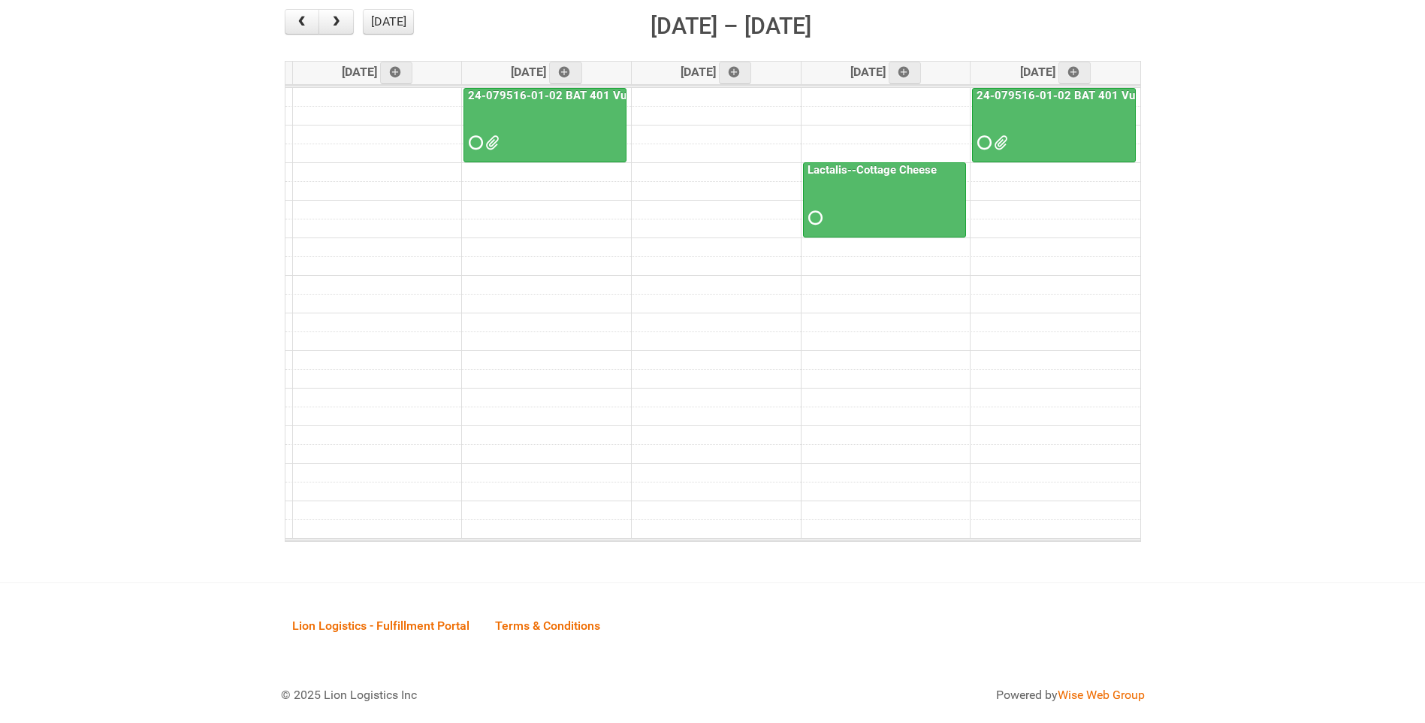
click at [489, 142] on span at bounding box center [490, 143] width 11 height 11
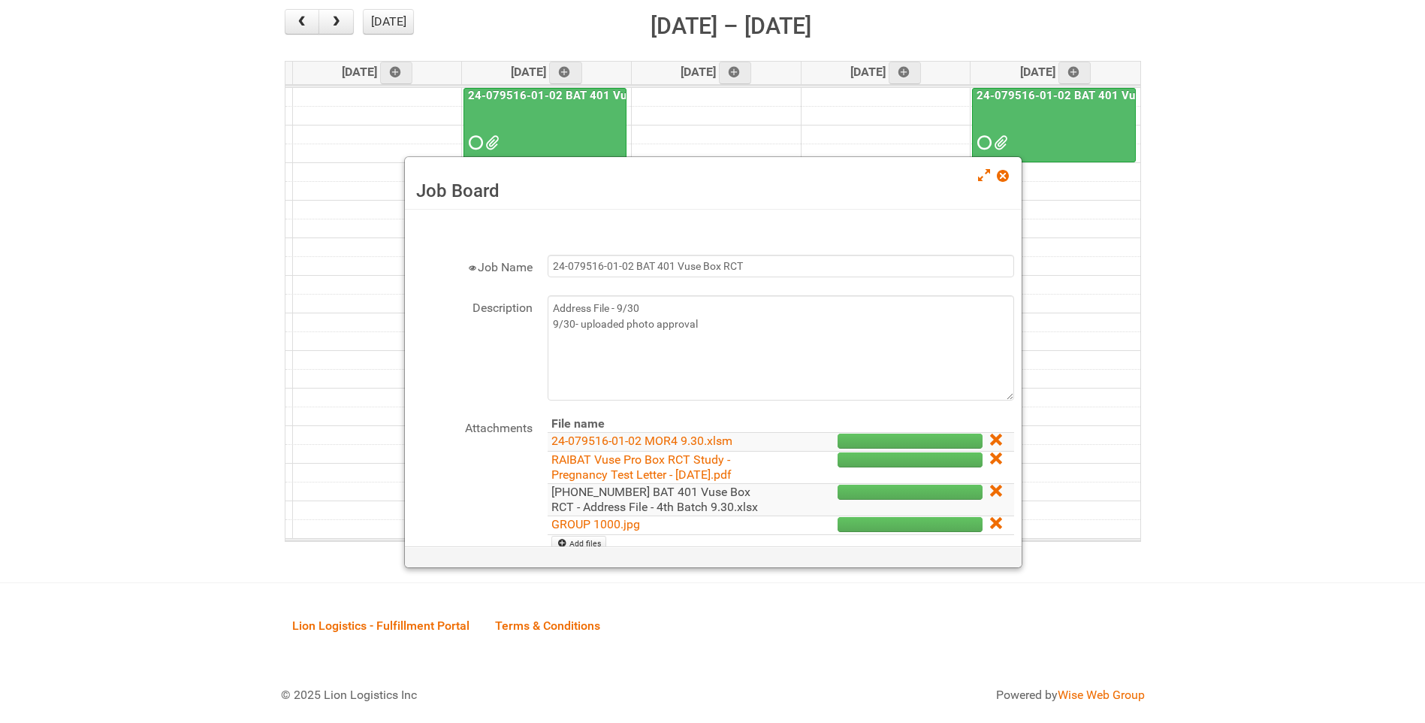
click at [697, 496] on link "24-079516-01 BAT 401 Vuse Box RCT - Address File - 4th Batch 9.30.xlsx" at bounding box center [655, 499] width 207 height 29
click at [1001, 174] on span at bounding box center [1002, 176] width 11 height 11
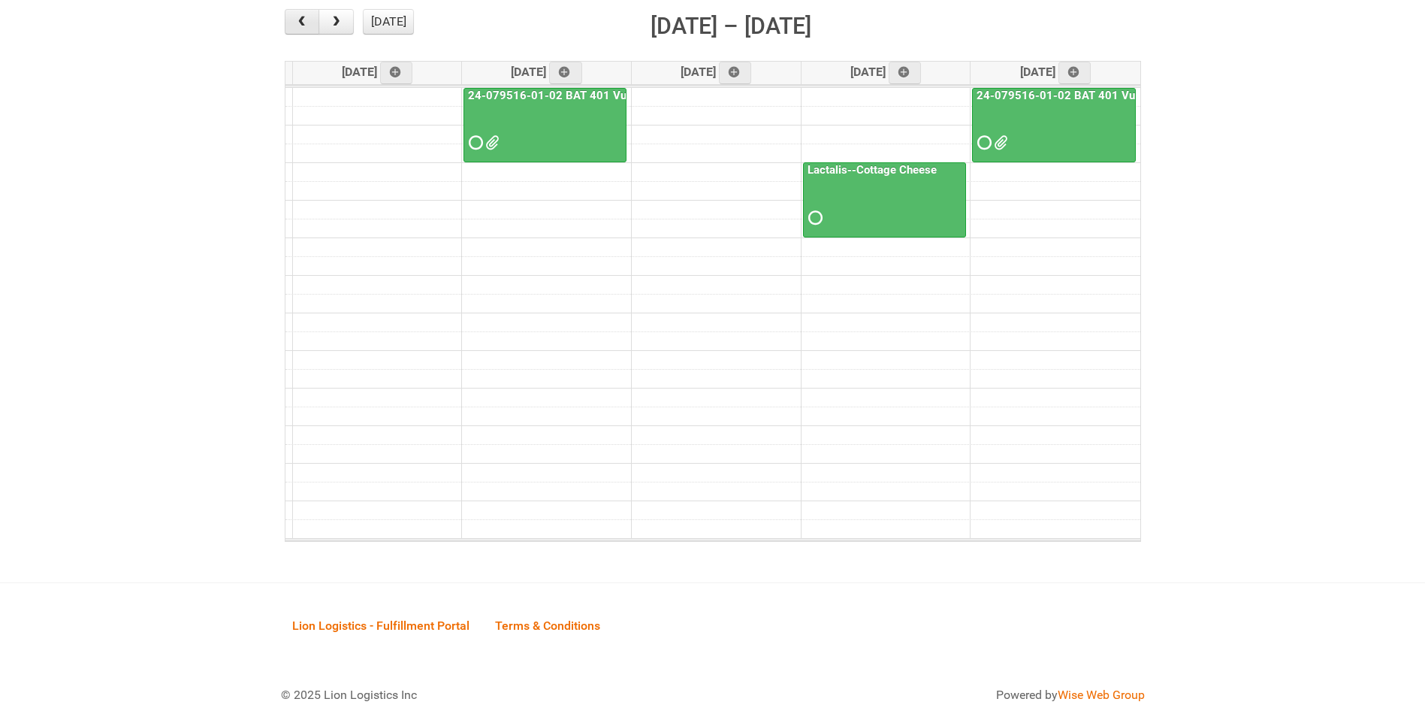
click at [296, 19] on span "button" at bounding box center [302, 22] width 14 height 12
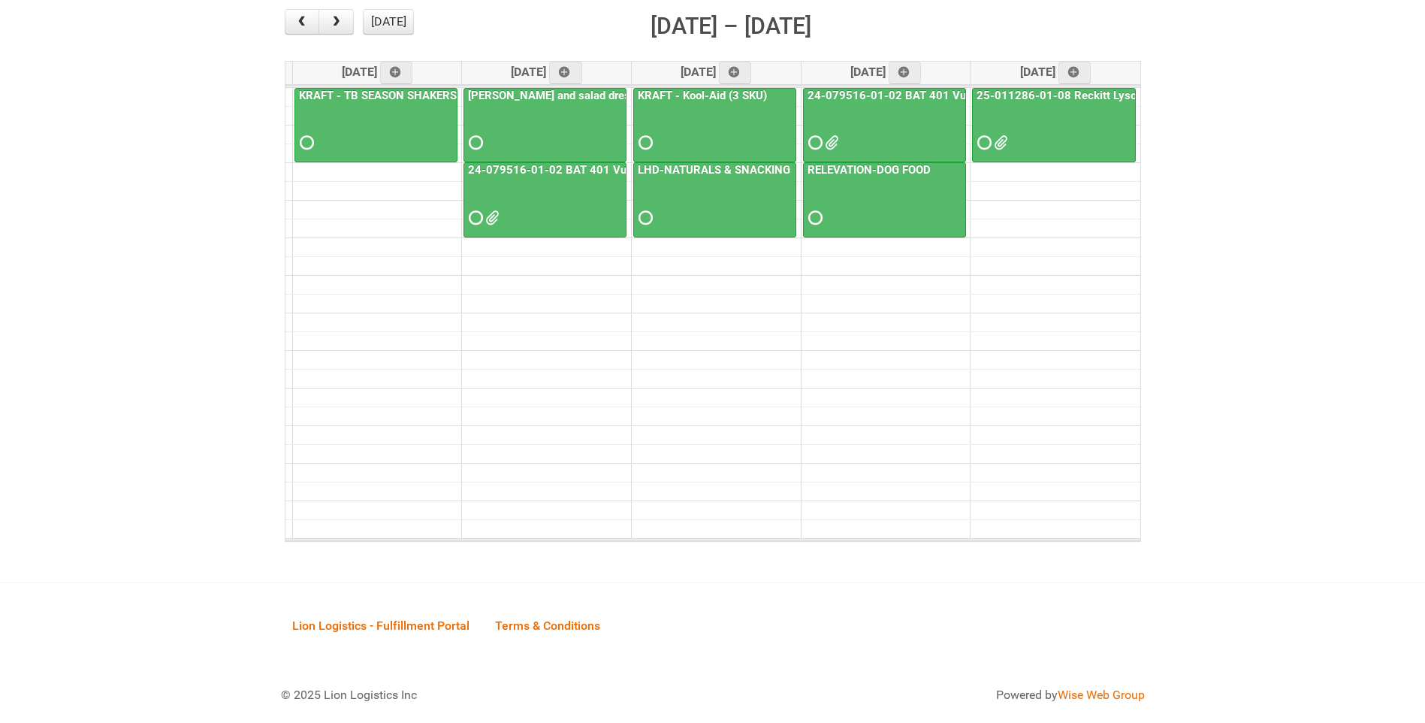
click at [518, 214] on div at bounding box center [545, 204] width 160 height 49
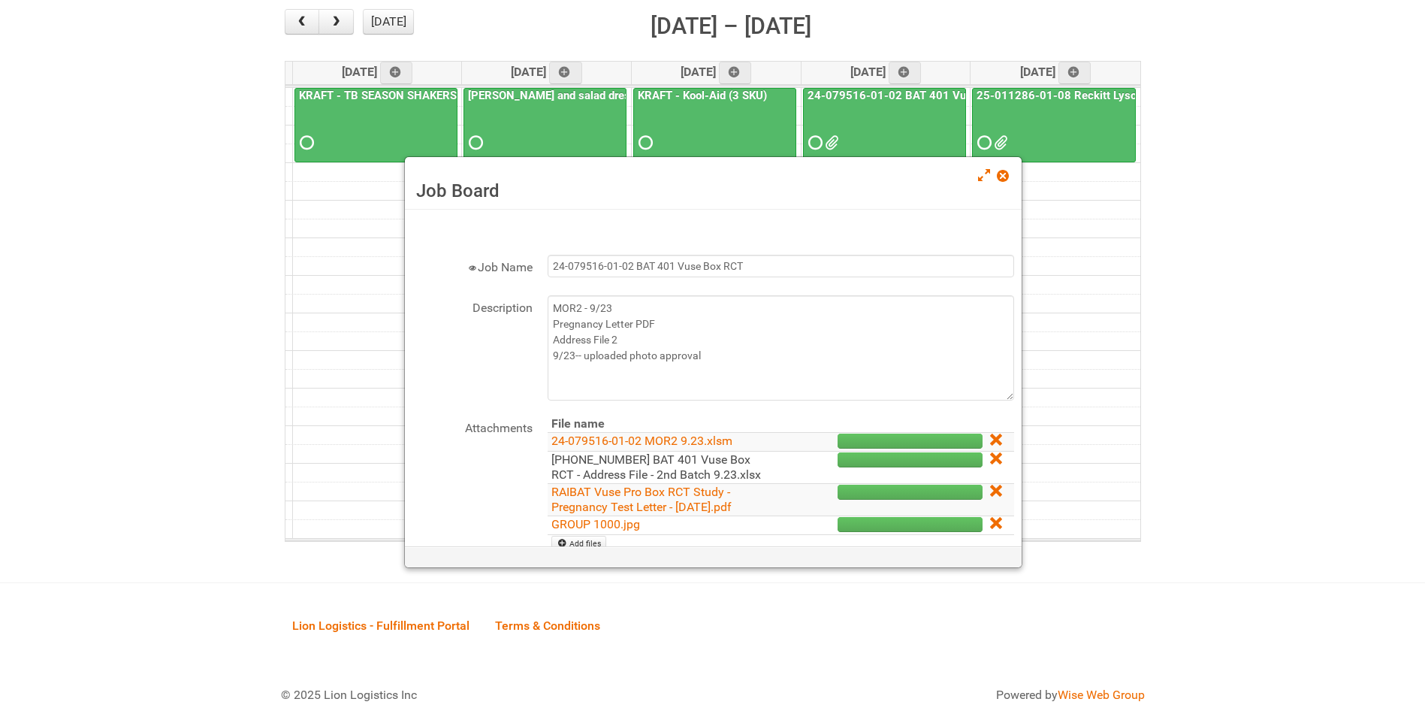
click at [703, 464] on link "24-079516-01 BAT 401 Vuse Box RCT - Address File - 2nd Batch 9.23.xlsx" at bounding box center [657, 466] width 210 height 29
click at [1008, 171] on span at bounding box center [1002, 176] width 11 height 11
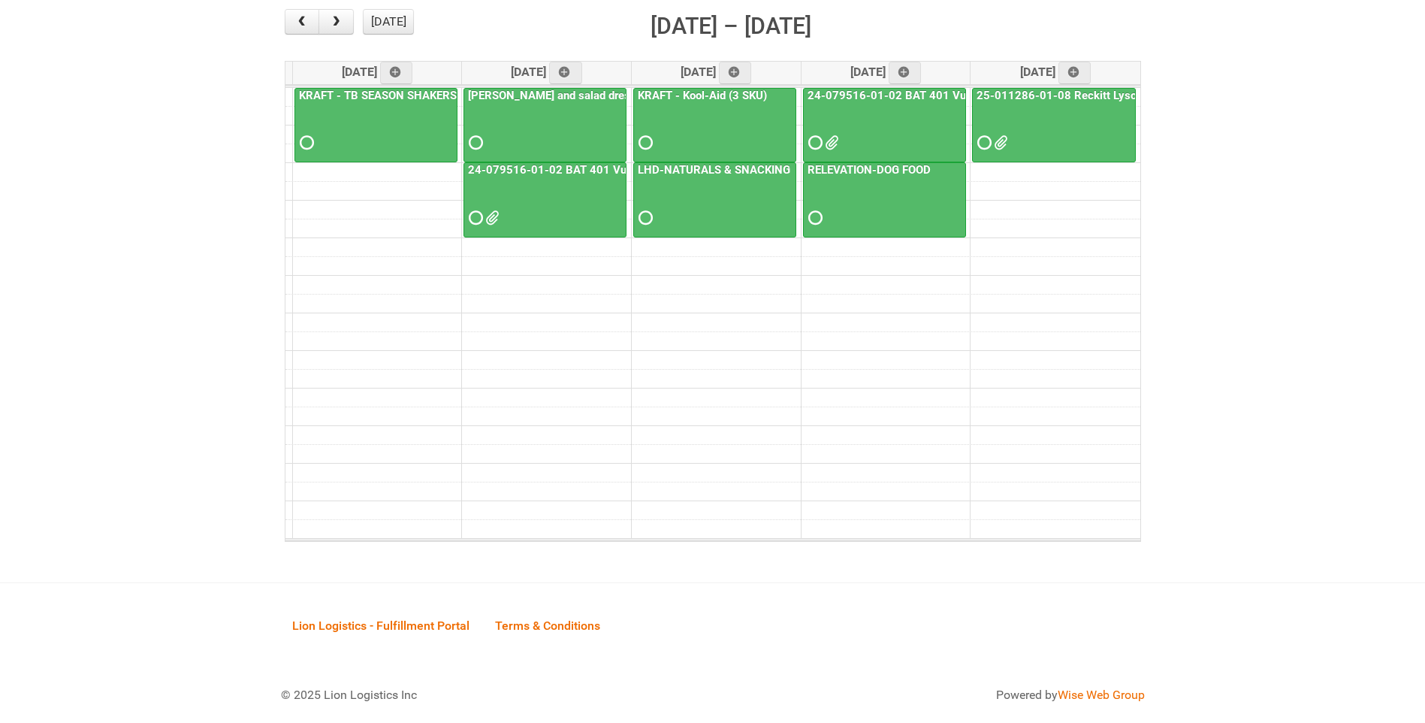
click at [580, 170] on link "24-079516-01-02 BAT 401 Vuse Box RCT" at bounding box center [577, 170] width 224 height 14
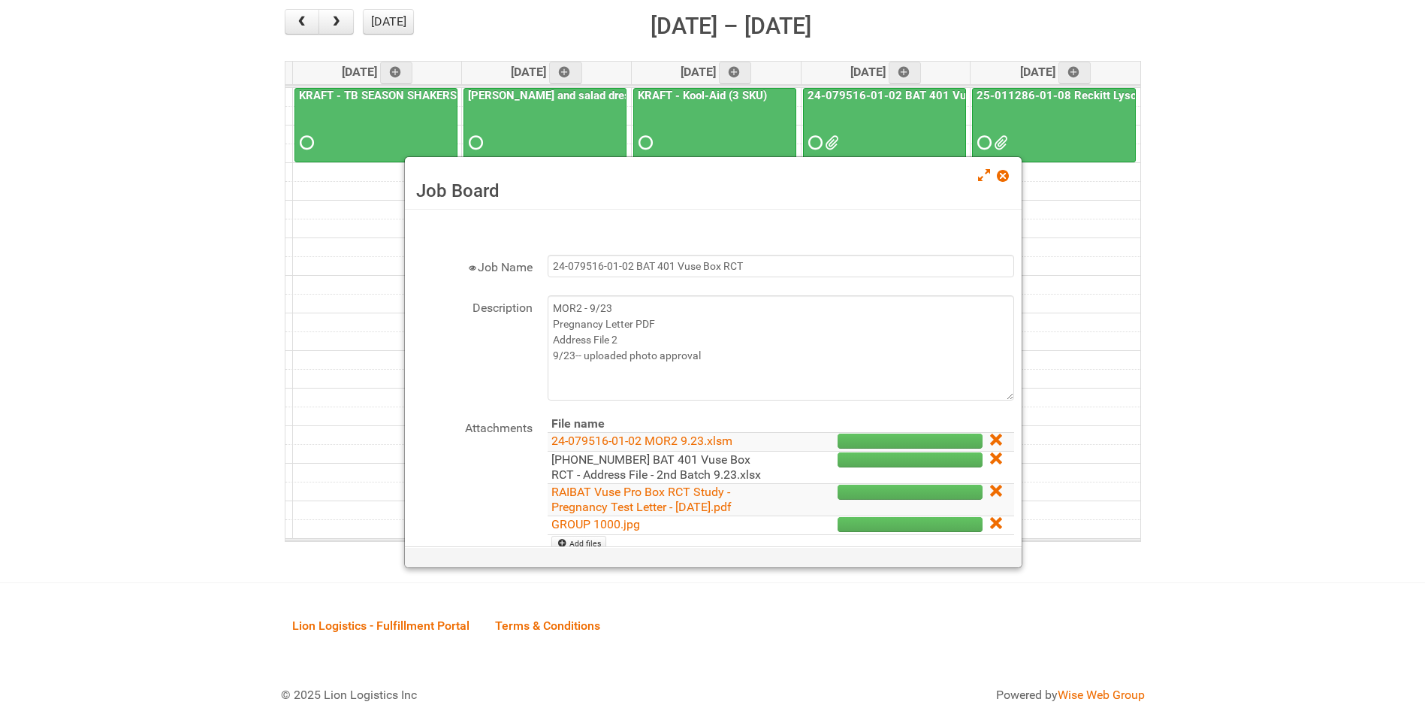
click at [678, 465] on link "24-079516-01 BAT 401 Vuse Box RCT - Address File - 2nd Batch 9.23.xlsx" at bounding box center [657, 466] width 210 height 29
click at [1008, 171] on span at bounding box center [1002, 176] width 11 height 11
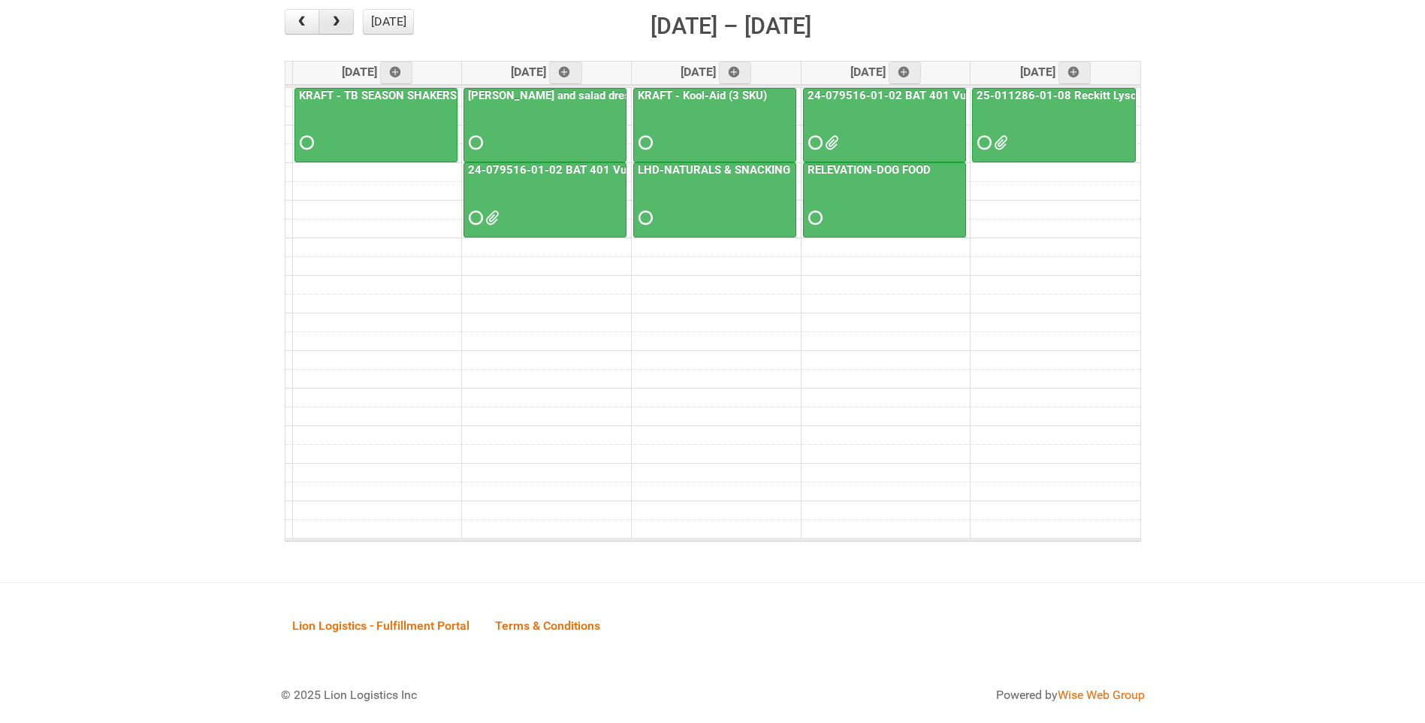
click at [339, 23] on span "button" at bounding box center [336, 22] width 14 height 12
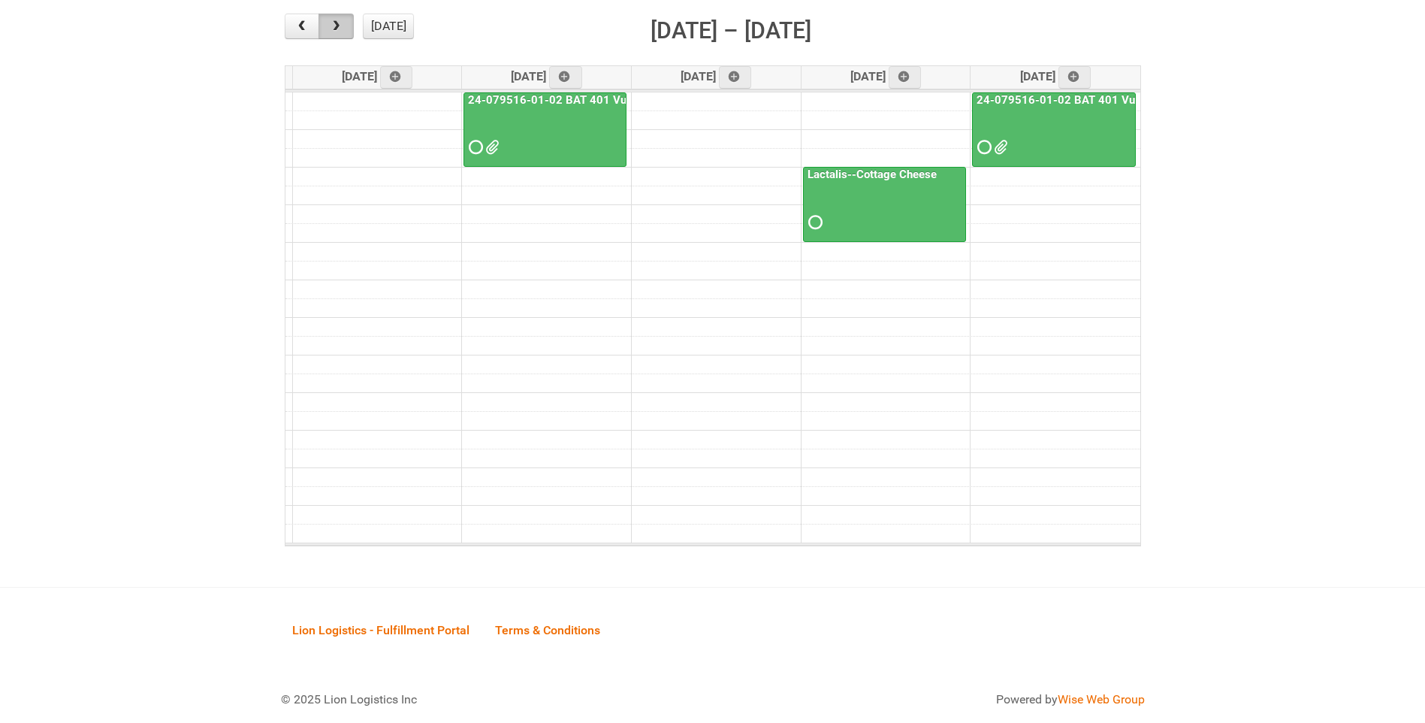
click at [339, 23] on span "button" at bounding box center [336, 26] width 14 height 12
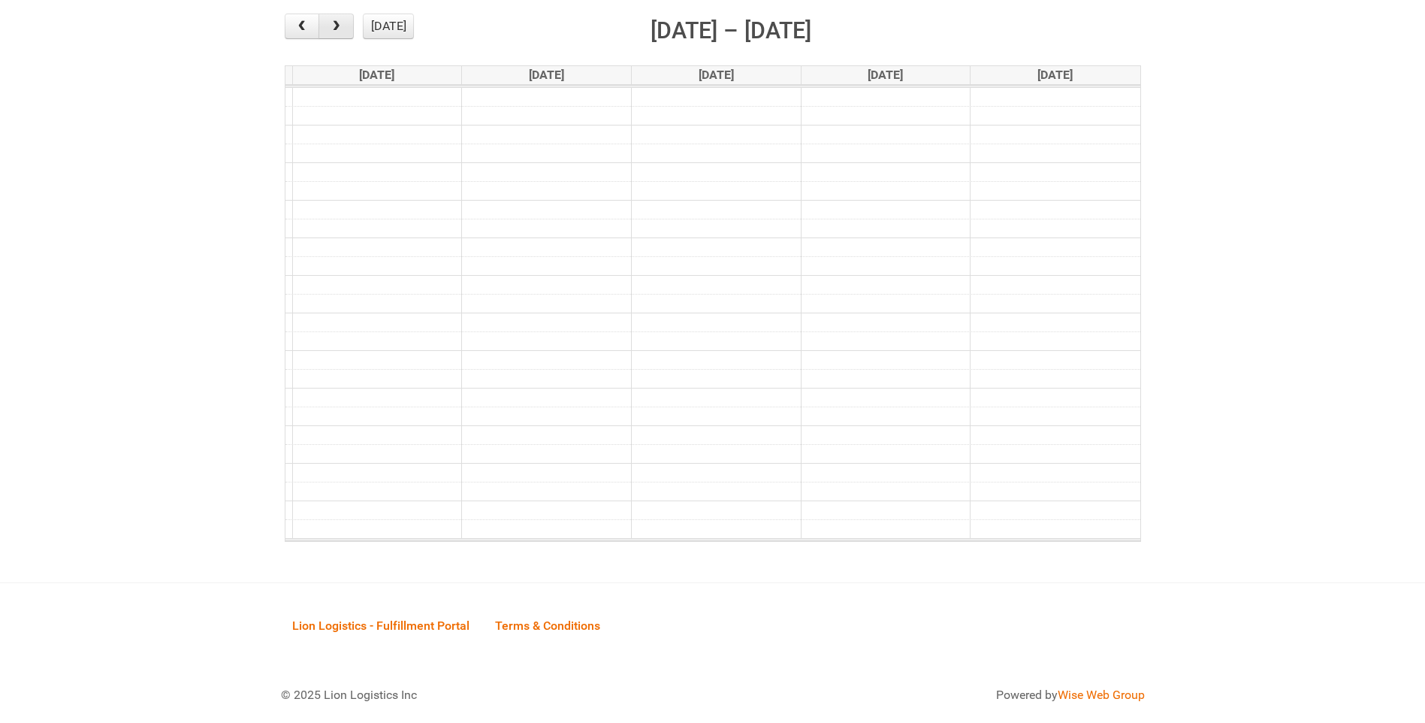
click at [339, 23] on span "button" at bounding box center [336, 26] width 14 height 12
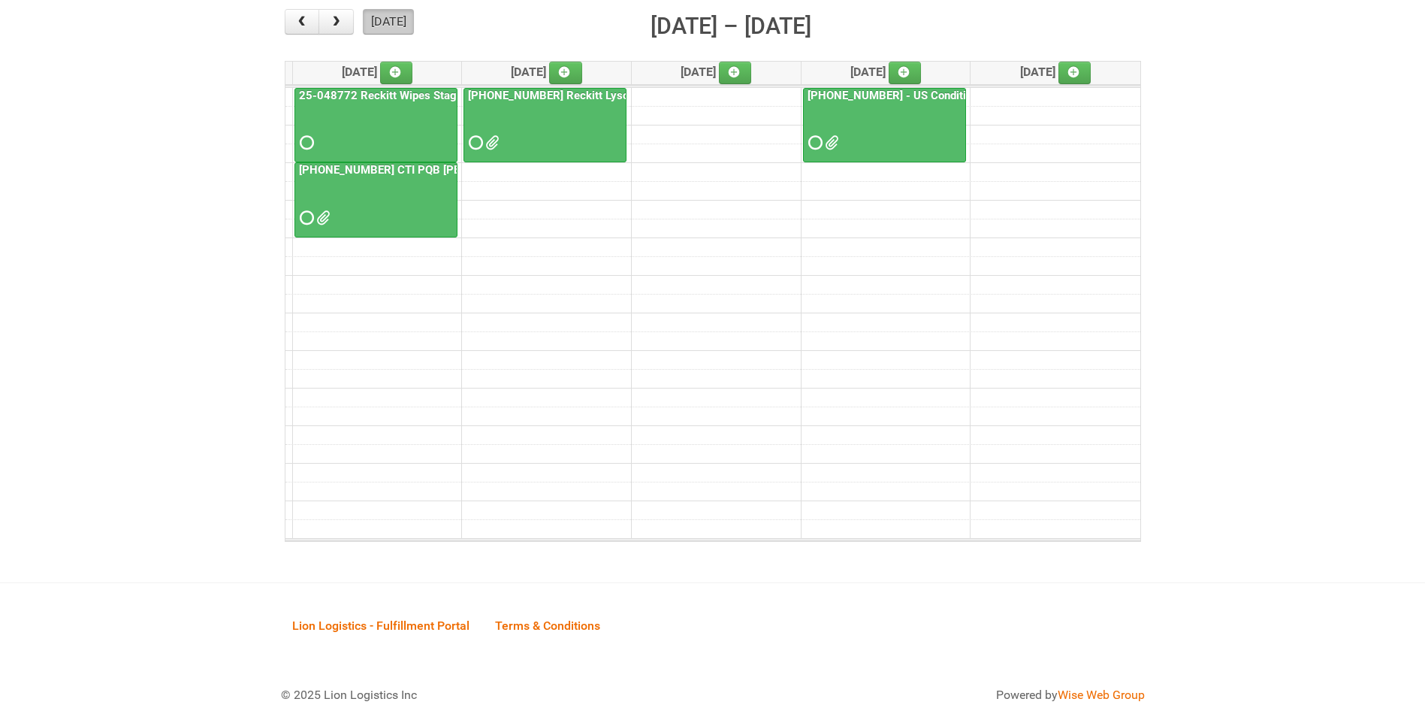
click at [384, 22] on button "[DATE]" at bounding box center [388, 22] width 51 height 26
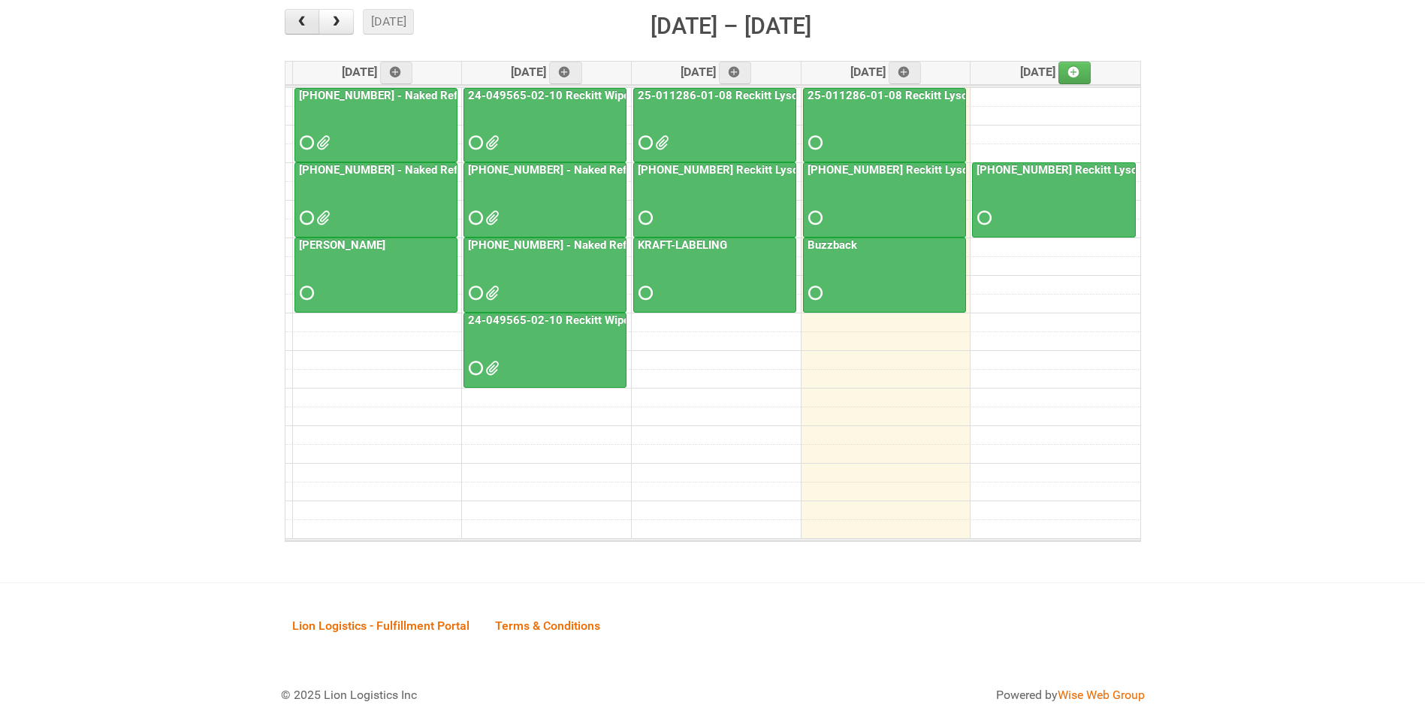
click at [301, 22] on span "button" at bounding box center [302, 22] width 14 height 12
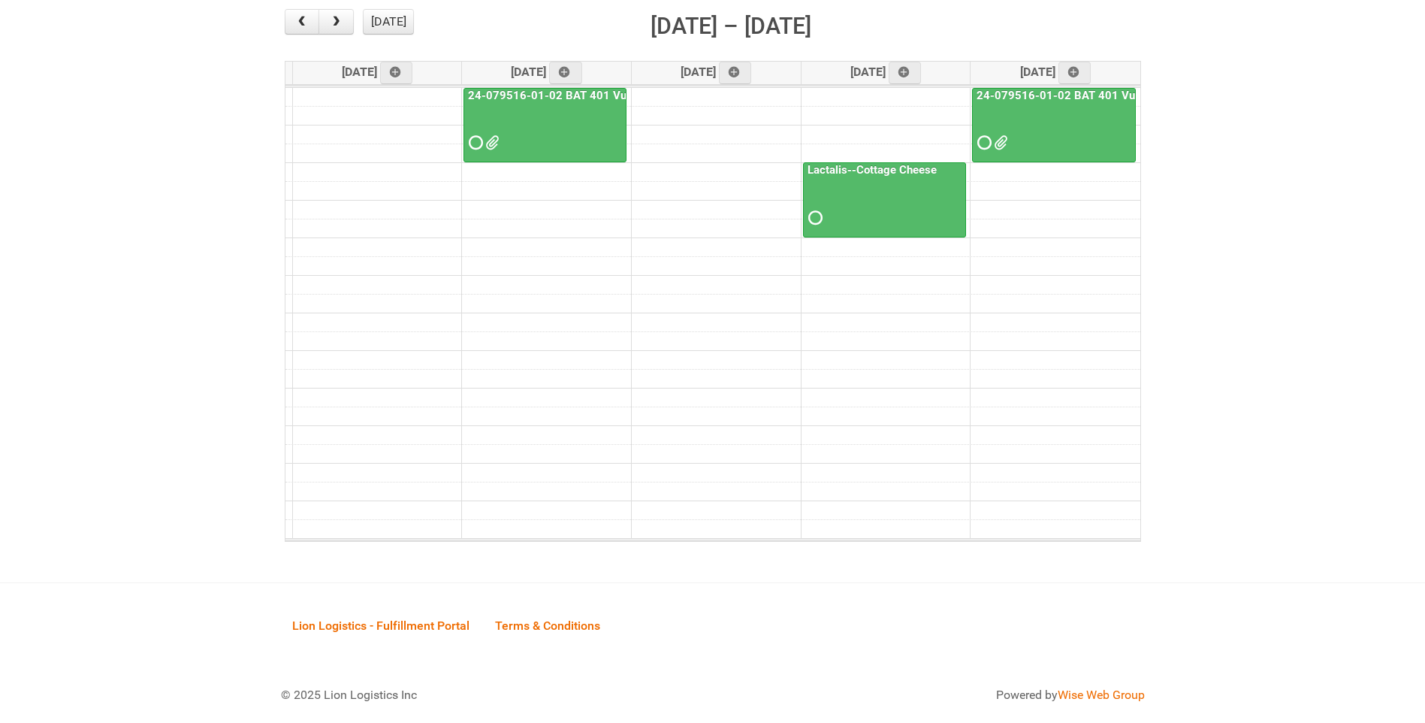
click at [1002, 145] on span at bounding box center [999, 143] width 11 height 11
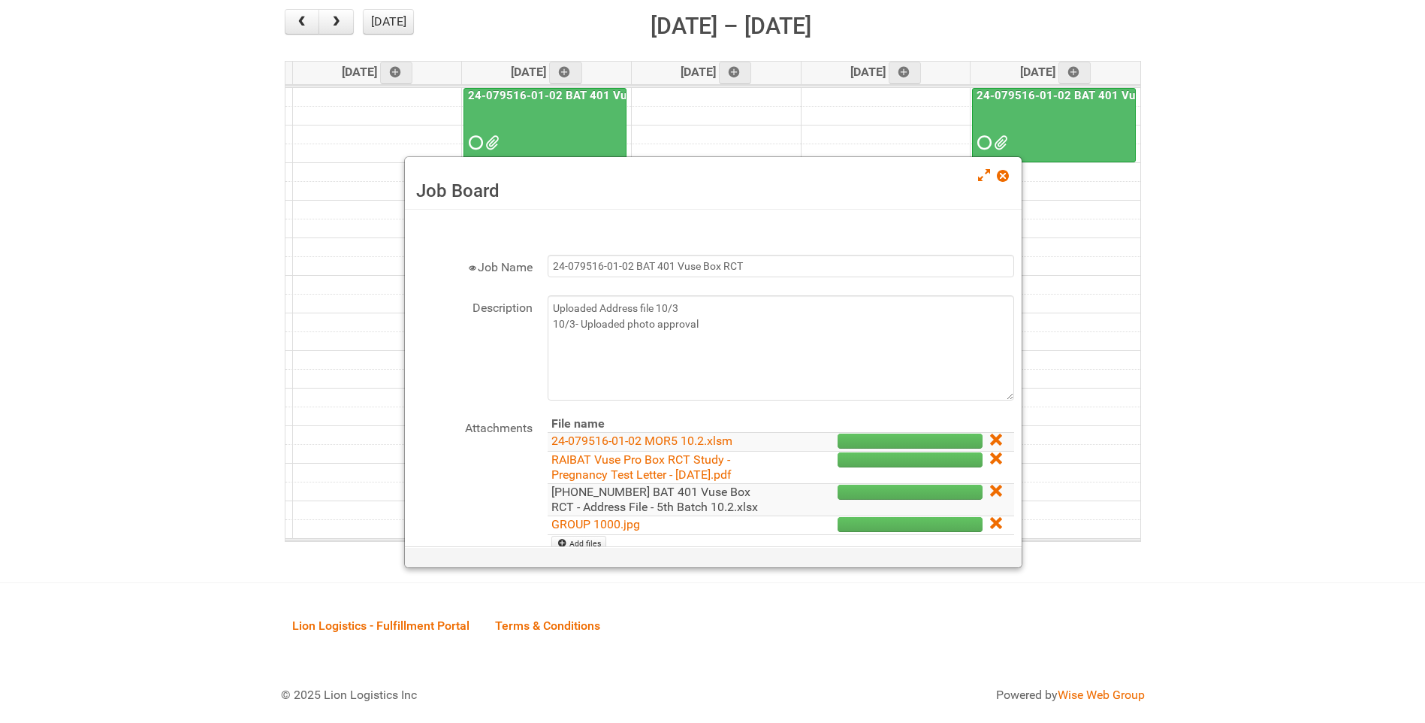
click at [655, 497] on link "24-079516-01 BAT 401 Vuse Box RCT - Address File - 5th Batch 10.2.xlsx" at bounding box center [655, 499] width 207 height 29
